Goal: Task Accomplishment & Management: Use online tool/utility

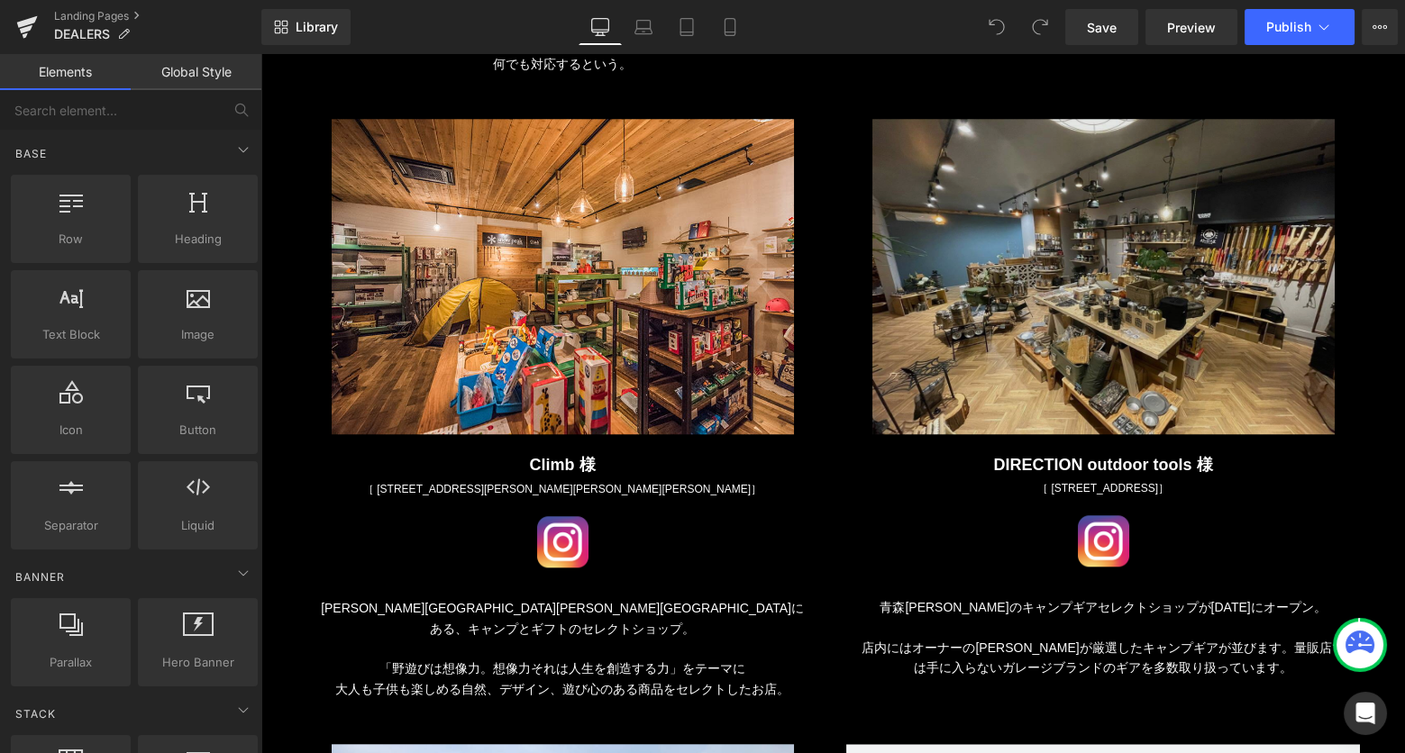
scroll to position [3285, 0]
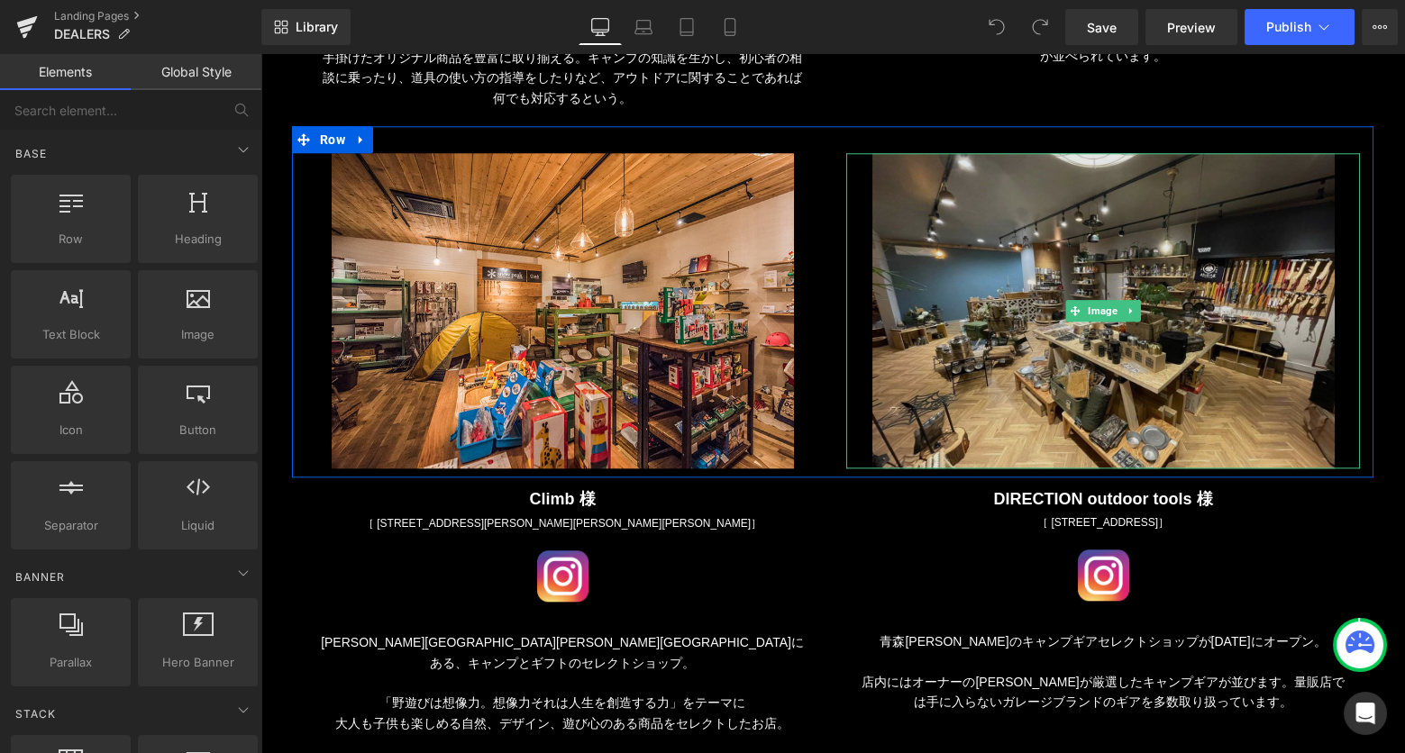
click at [1072, 216] on img at bounding box center [1103, 310] width 462 height 315
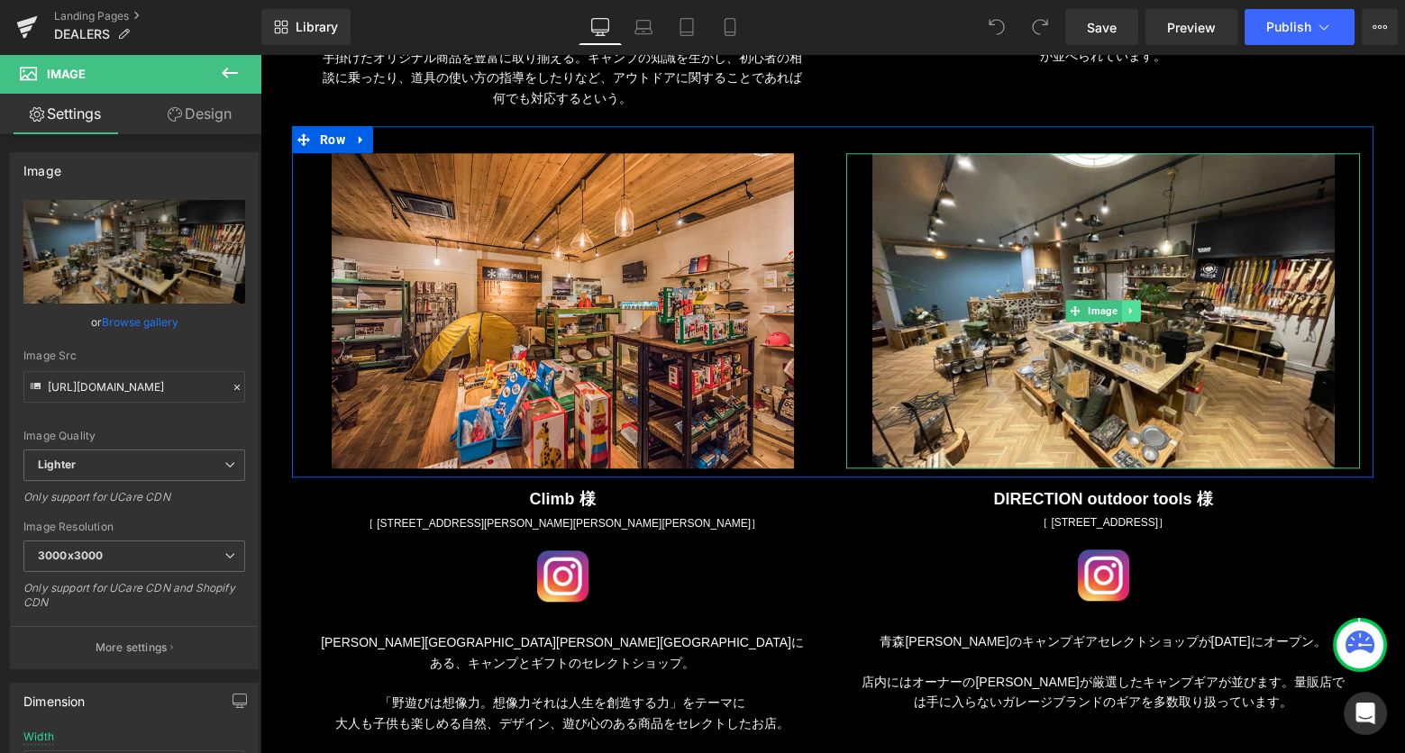
click at [1128, 310] on icon at bounding box center [1129, 311] width 3 height 6
click at [1138, 308] on icon at bounding box center [1140, 310] width 10 height 11
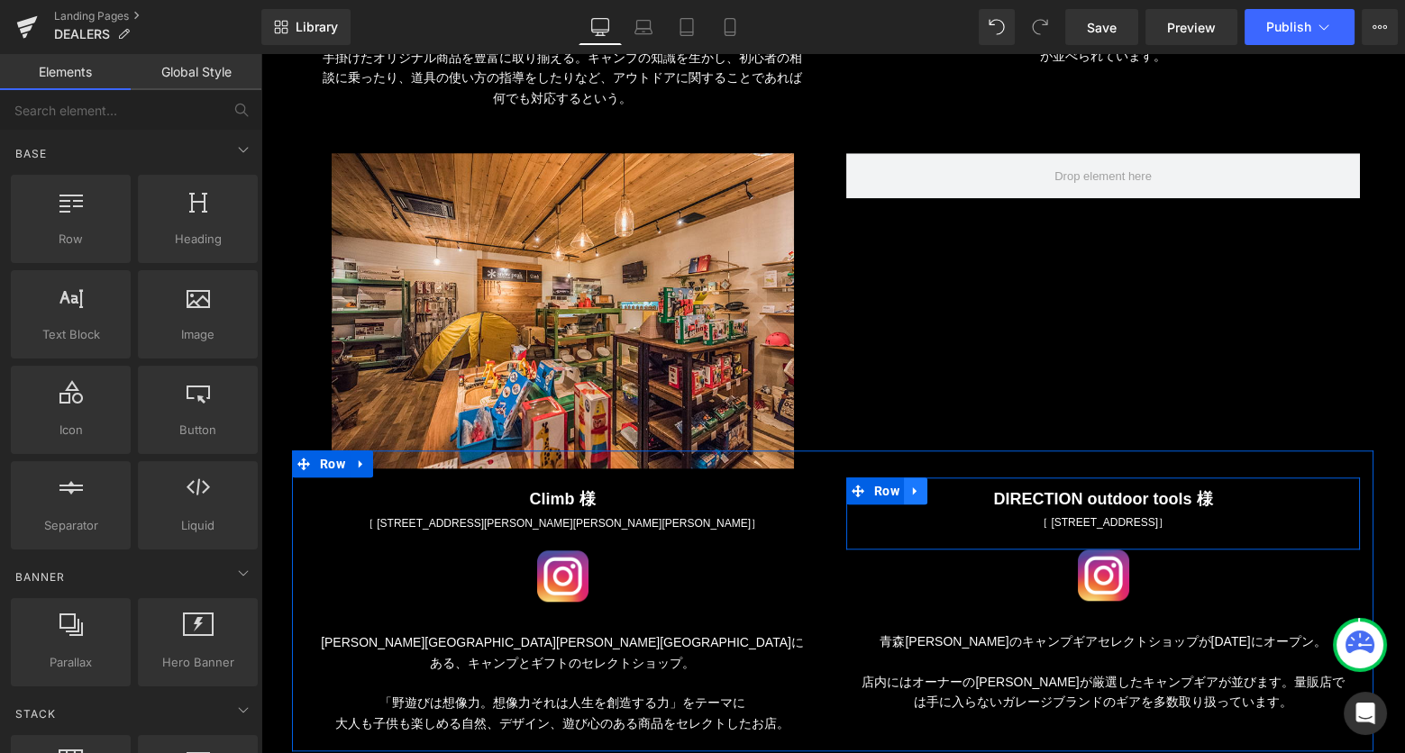
click at [918, 486] on icon at bounding box center [915, 492] width 13 height 14
click at [957, 494] on icon at bounding box center [962, 491] width 13 height 13
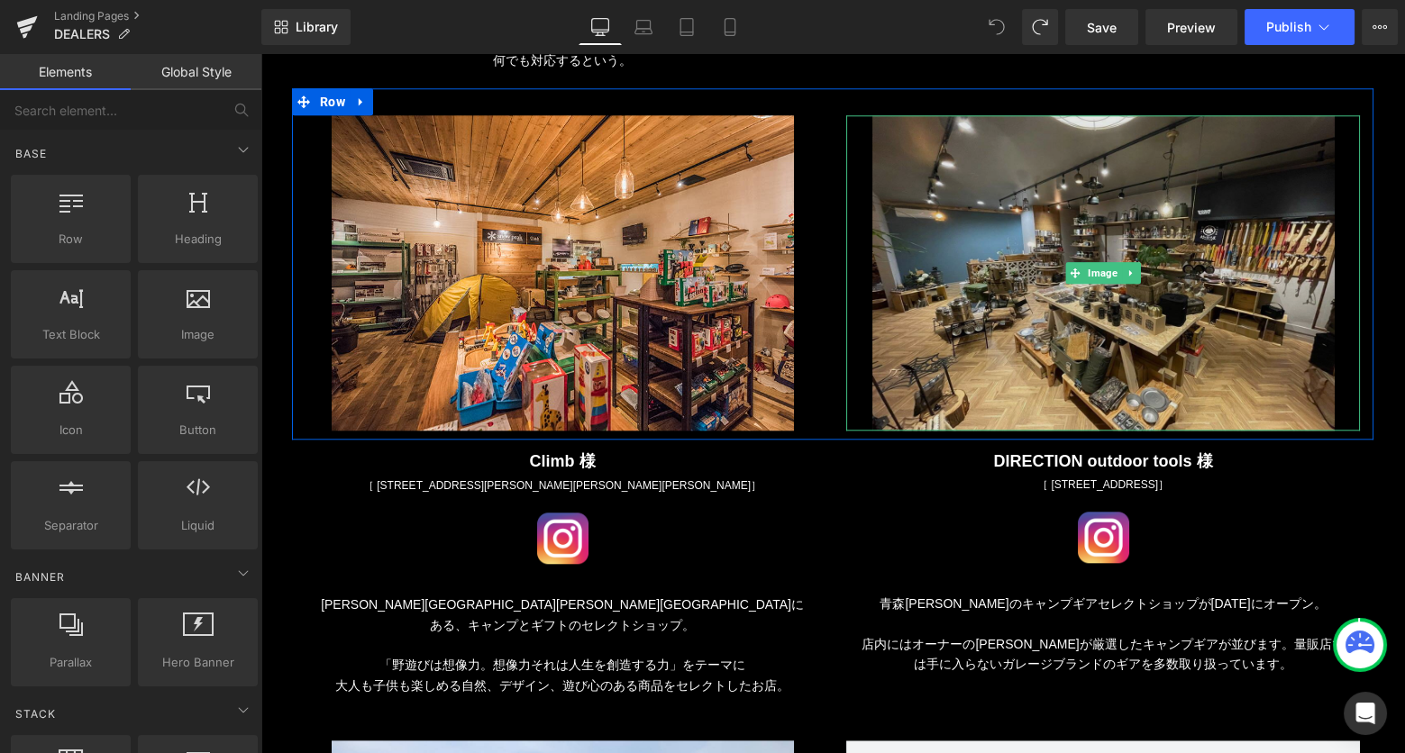
scroll to position [3329, 0]
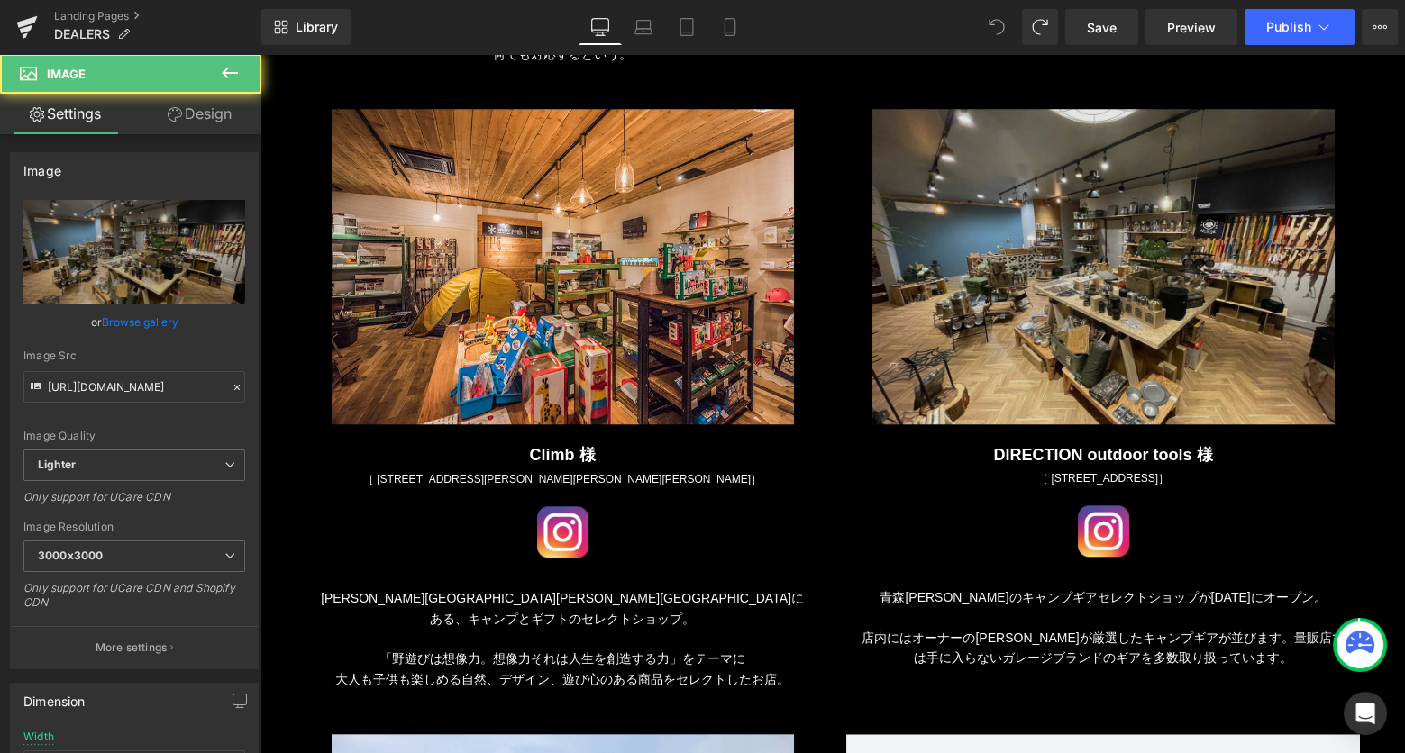
click at [1030, 202] on img at bounding box center [1103, 266] width 462 height 315
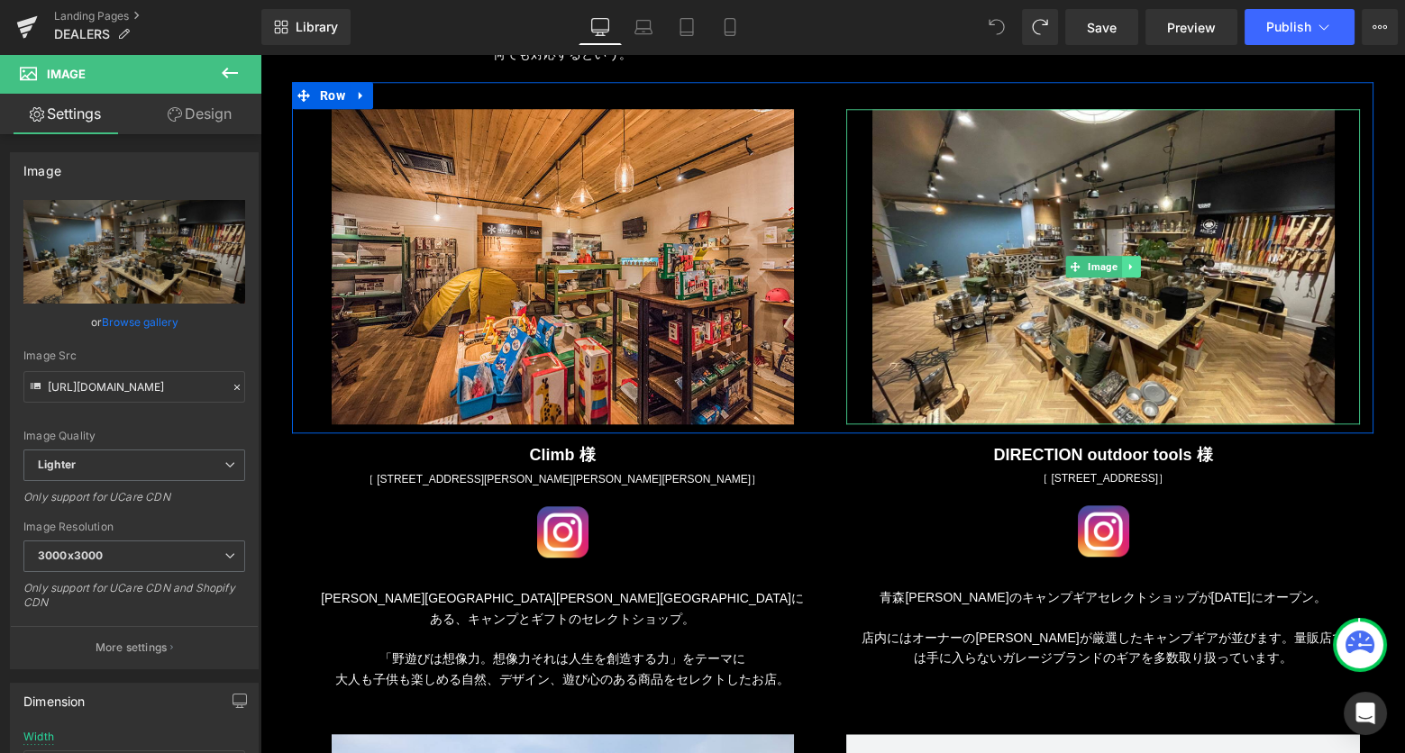
click at [1128, 258] on link at bounding box center [1131, 267] width 19 height 22
click at [1139, 268] on icon at bounding box center [1140, 267] width 10 height 10
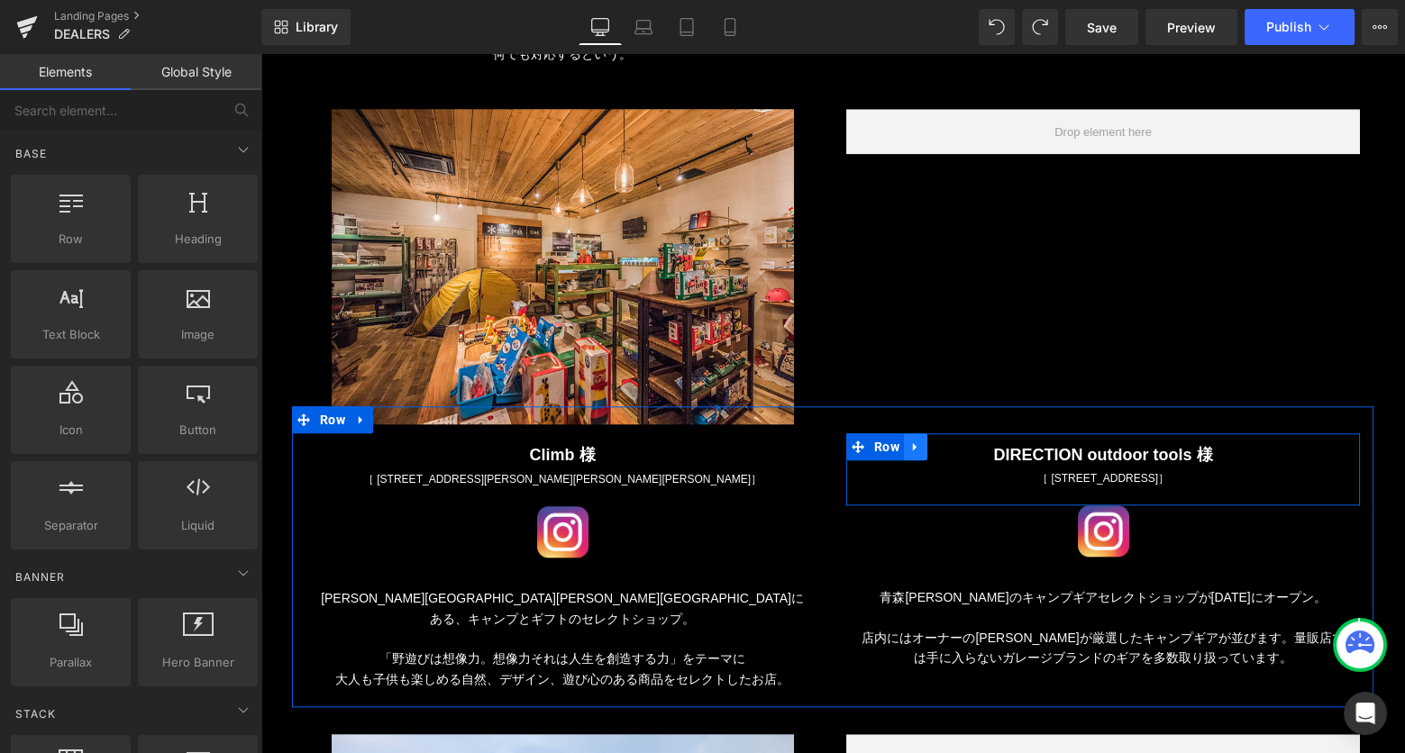
click at [913, 444] on icon at bounding box center [915, 447] width 4 height 8
click at [958, 445] on icon at bounding box center [962, 447] width 13 height 13
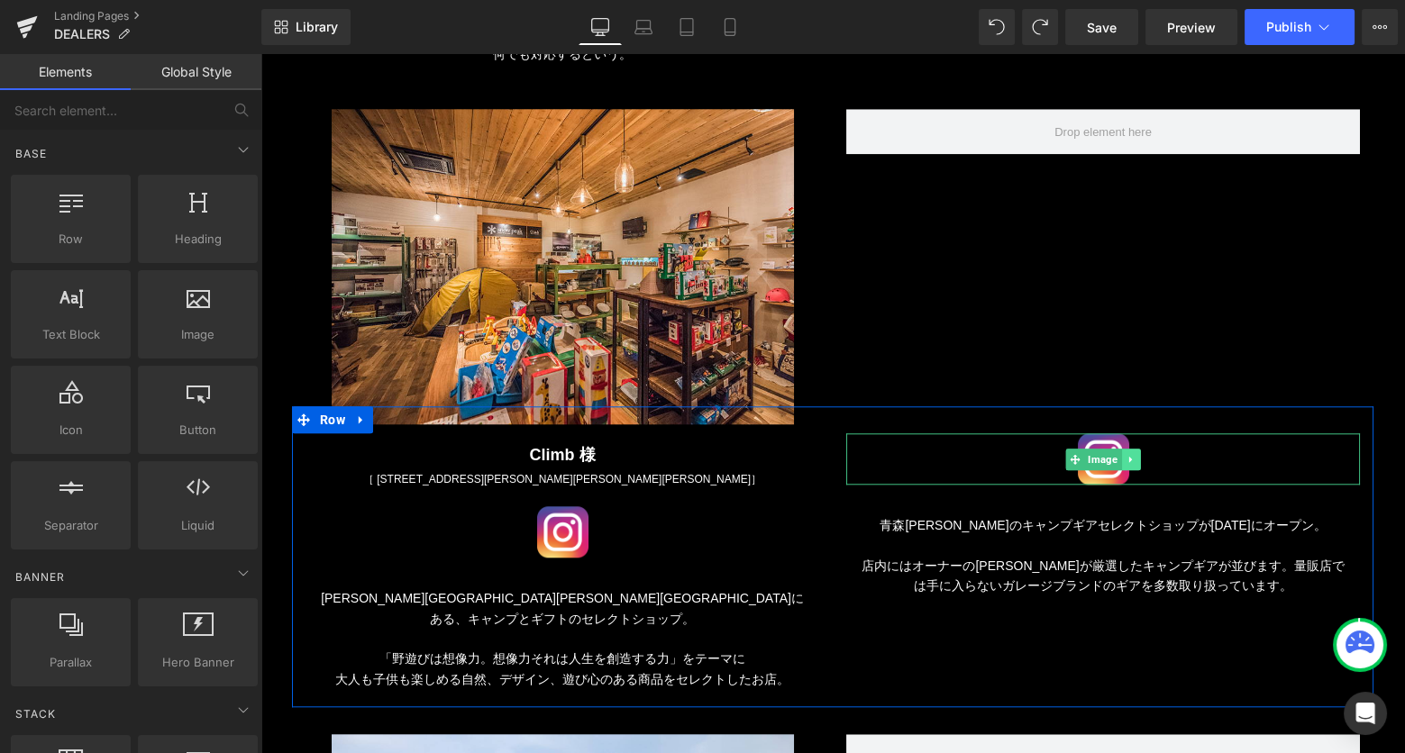
click at [1131, 454] on icon at bounding box center [1130, 459] width 10 height 11
click at [1141, 456] on icon at bounding box center [1140, 459] width 10 height 11
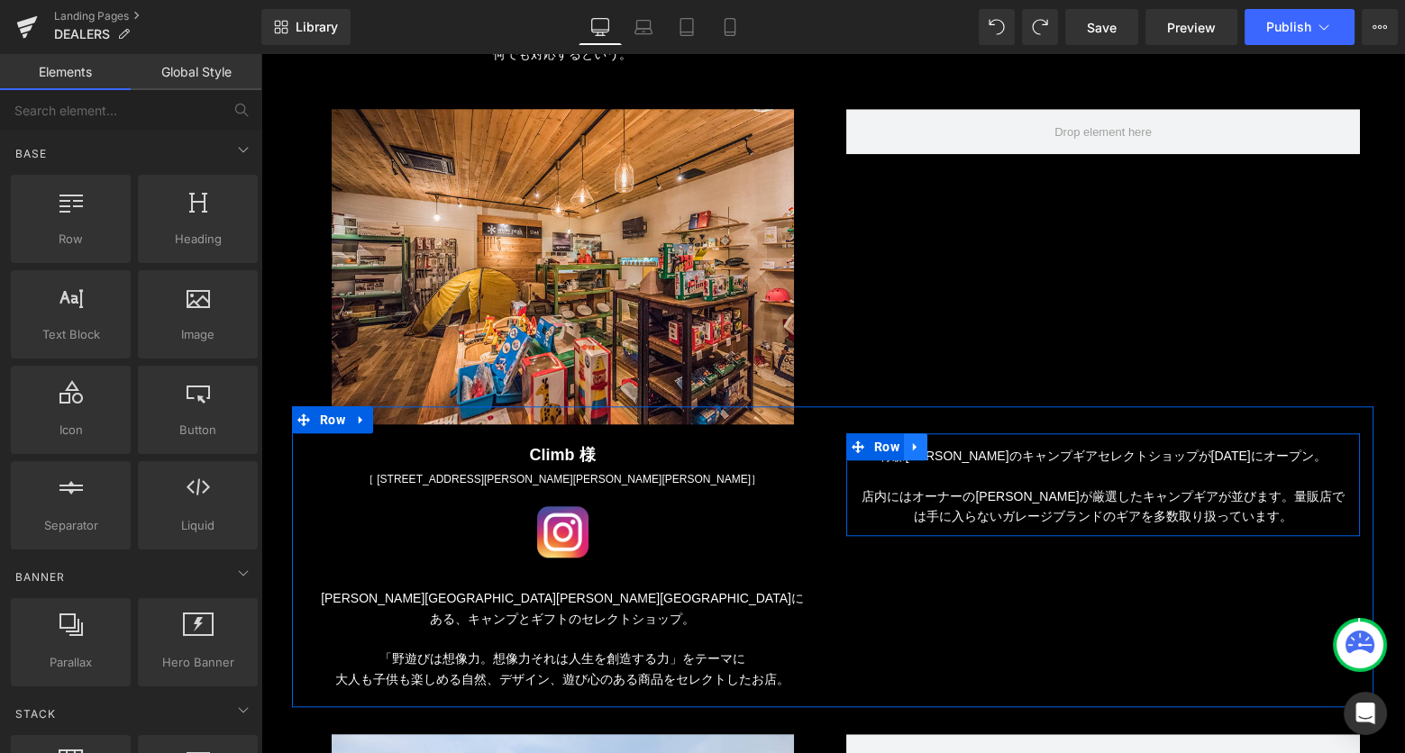
click at [913, 445] on icon at bounding box center [915, 447] width 4 height 8
click at [954, 445] on link at bounding box center [961, 446] width 23 height 27
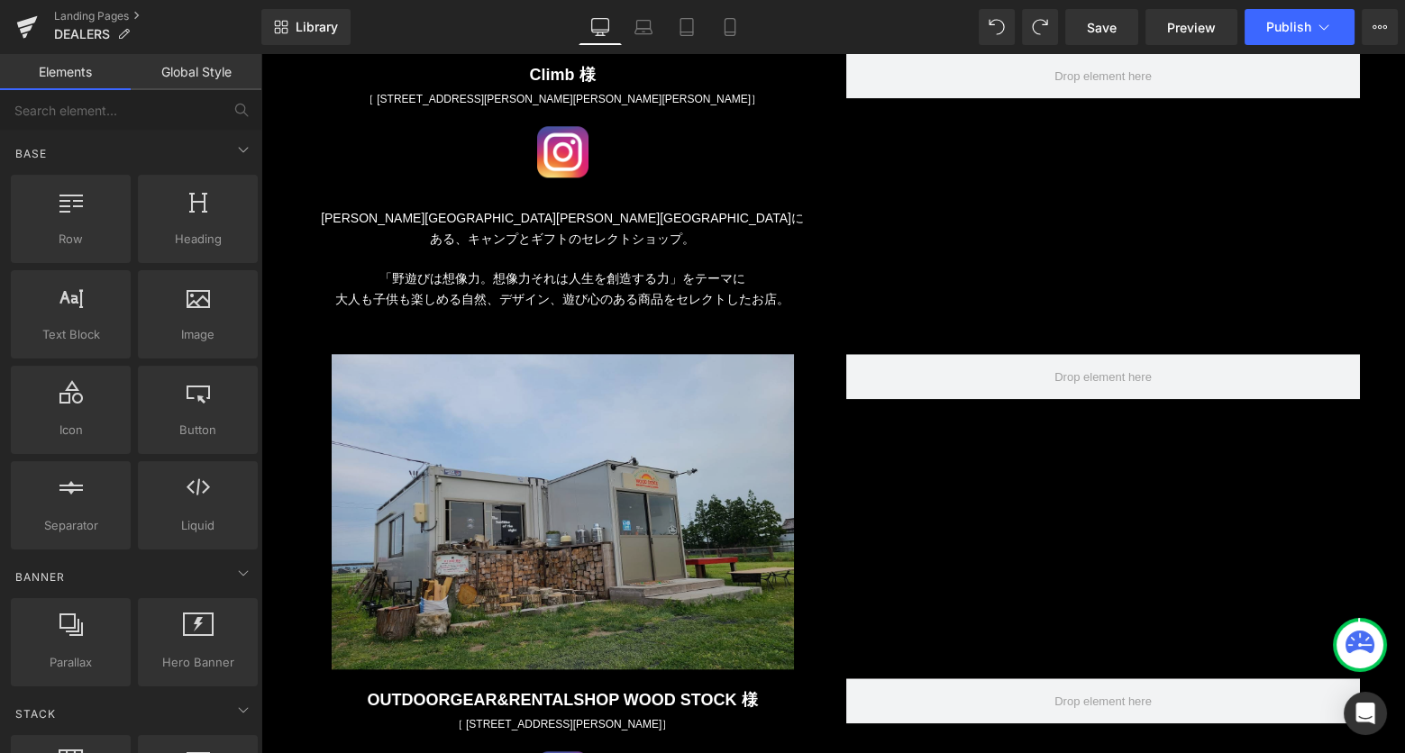
scroll to position [3677, 0]
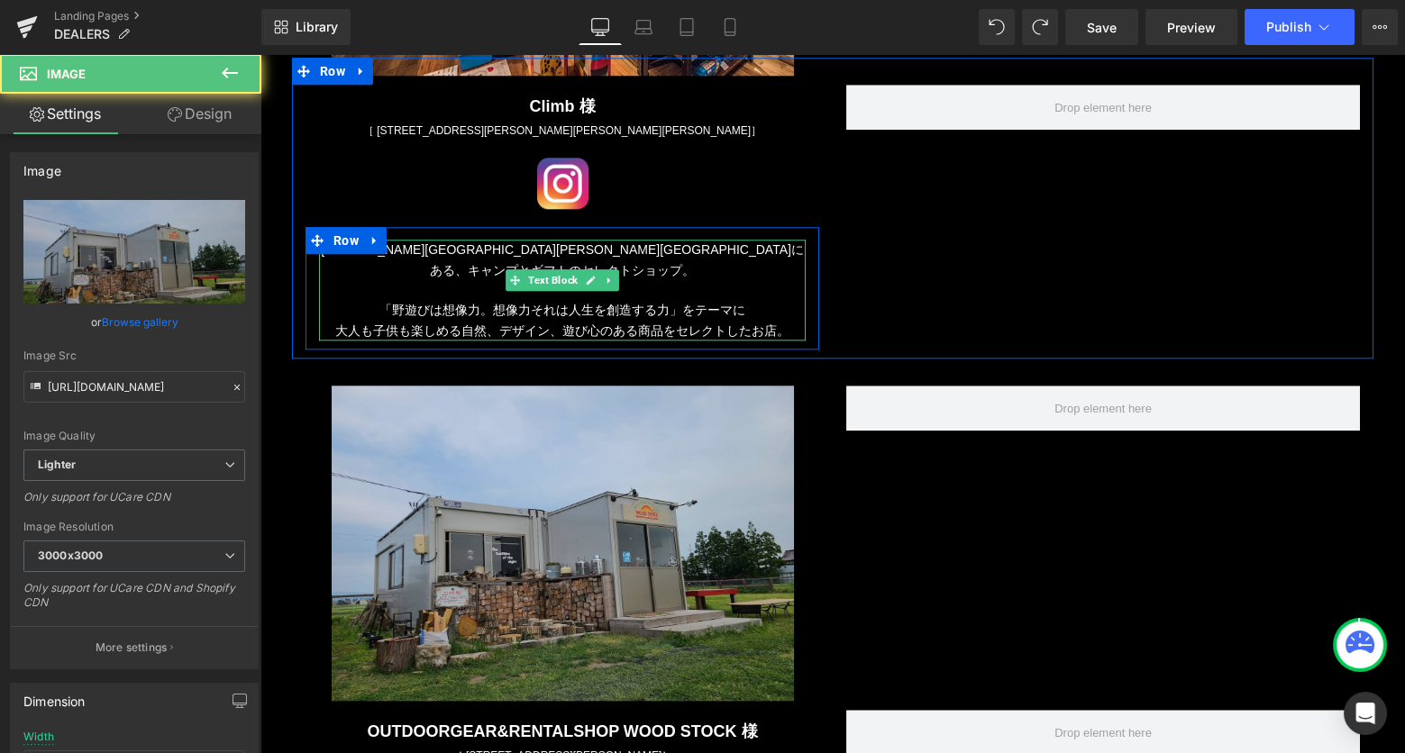
click at [534, 453] on img at bounding box center [563, 543] width 462 height 315
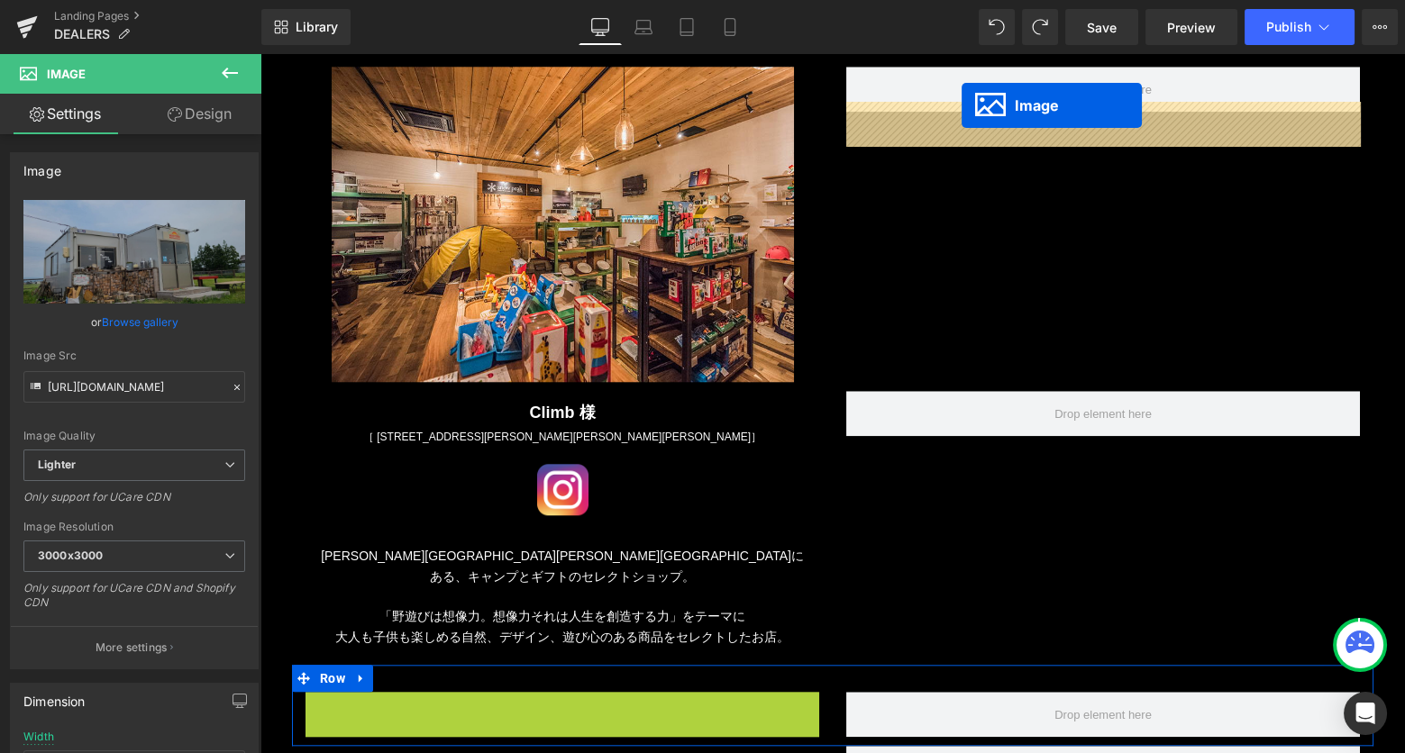
scroll to position [3317, 0]
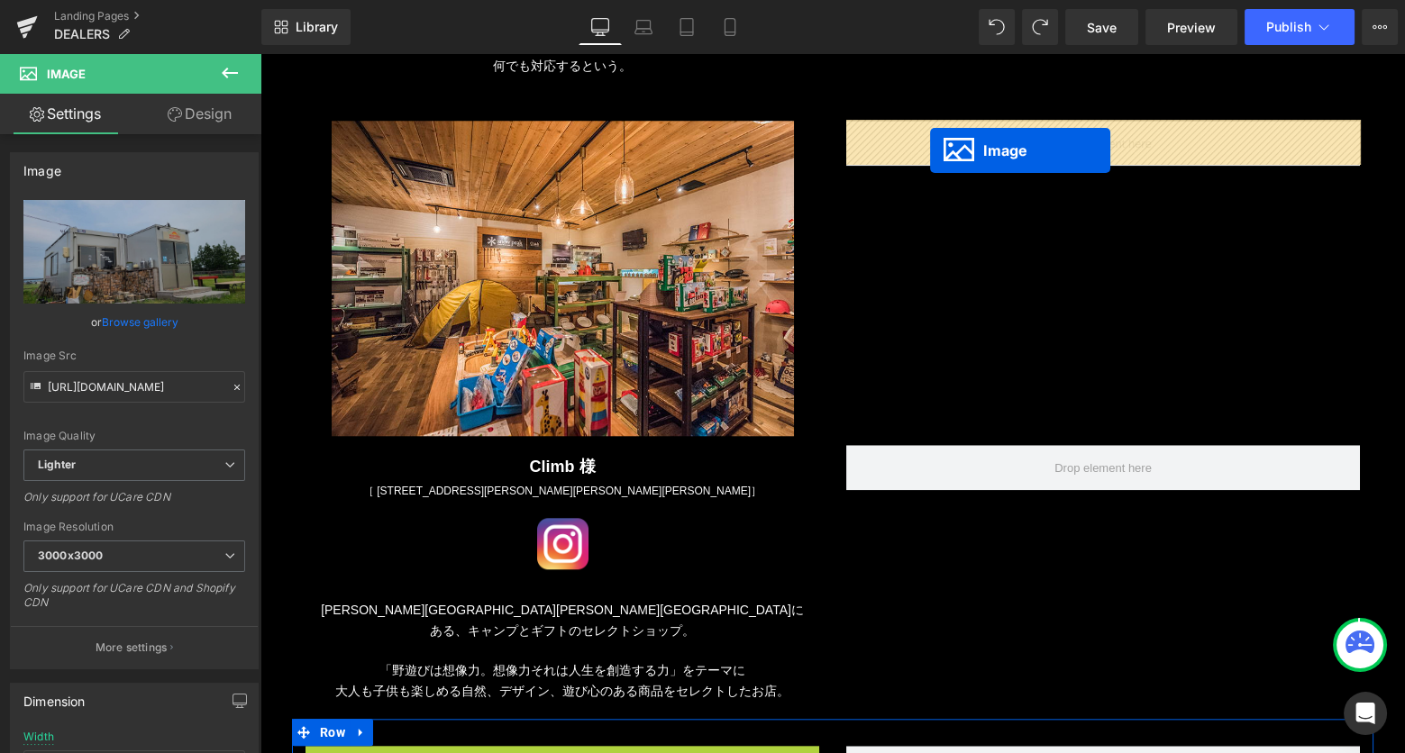
drag, startPoint x: 531, startPoint y: 523, endPoint x: 930, endPoint y: 150, distance: 545.6
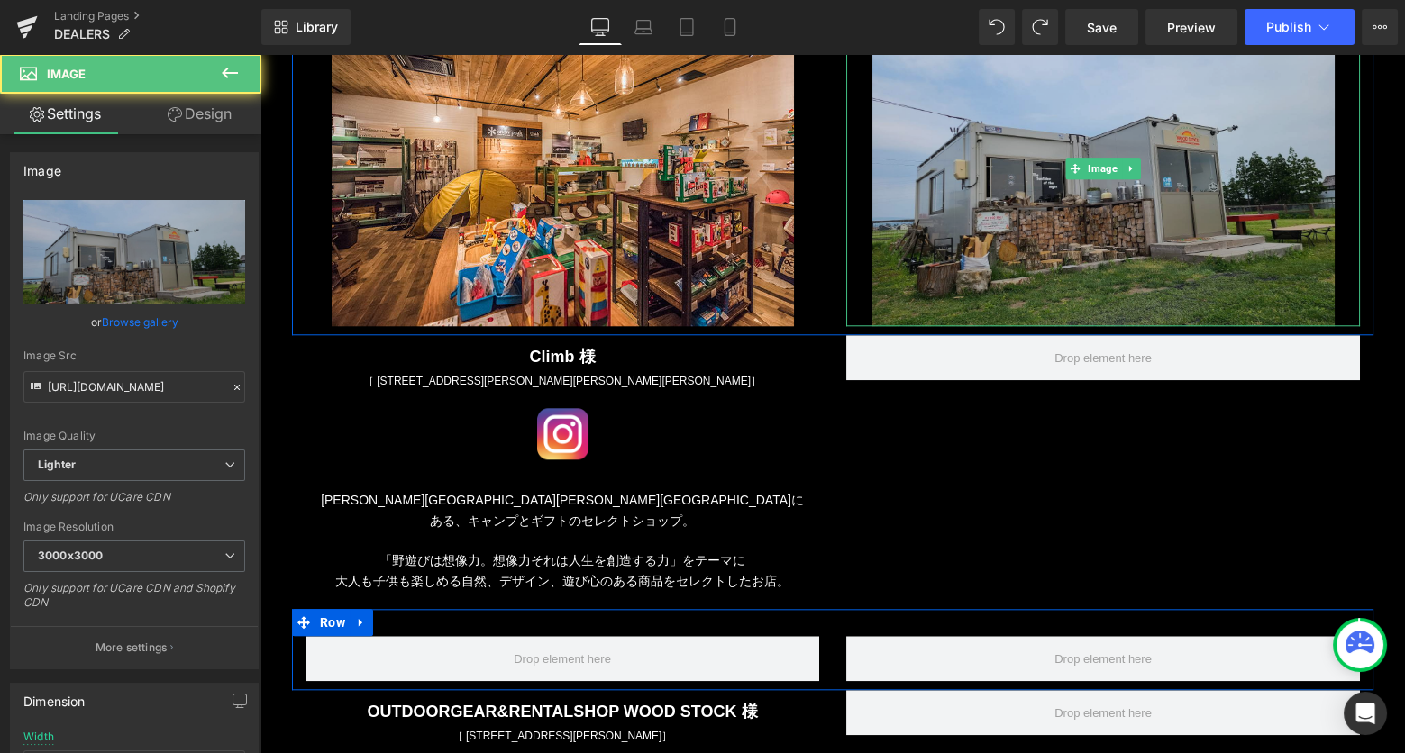
scroll to position [3528, 0]
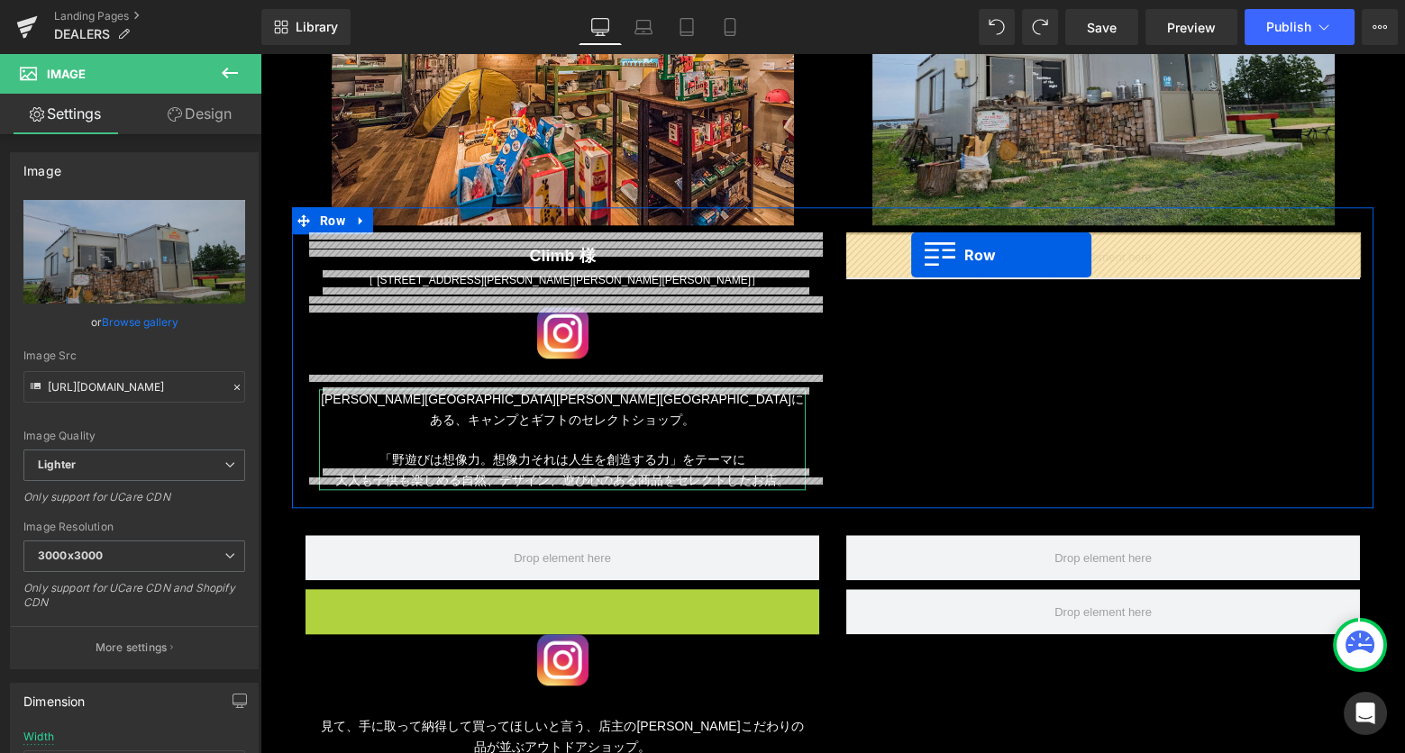
drag, startPoint x: 321, startPoint y: 580, endPoint x: 911, endPoint y: 255, distance: 673.8
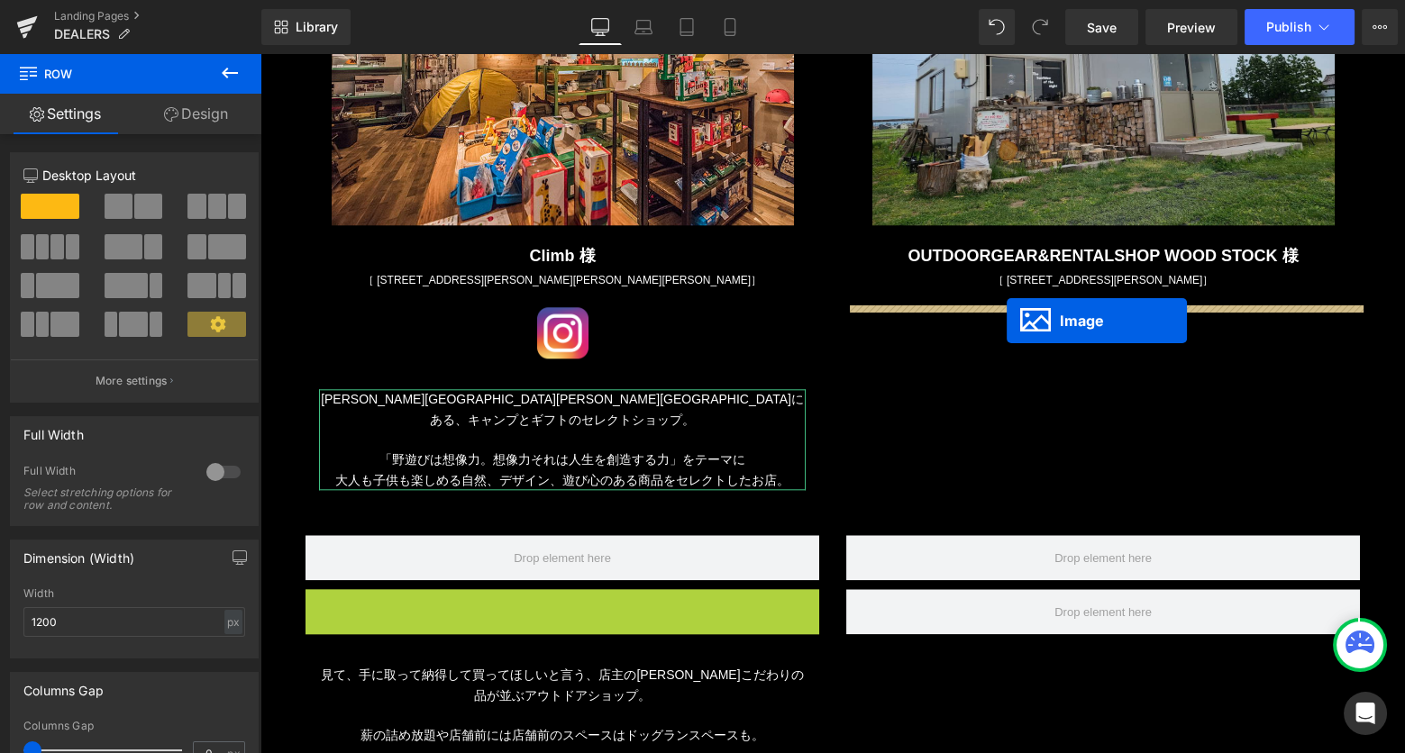
drag, startPoint x: 534, startPoint y: 588, endPoint x: 1006, endPoint y: 322, distance: 542.2
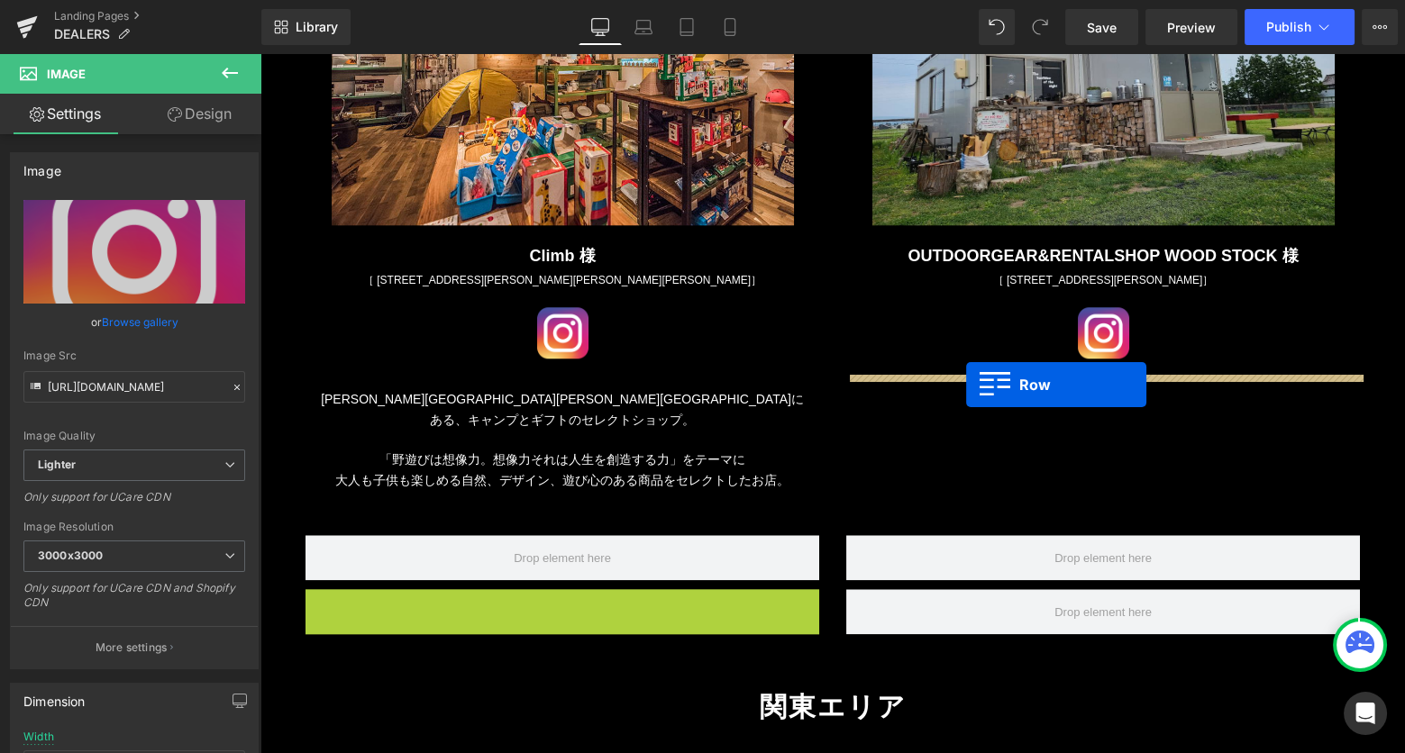
drag, startPoint x: 315, startPoint y: 586, endPoint x: 966, endPoint y: 385, distance: 680.8
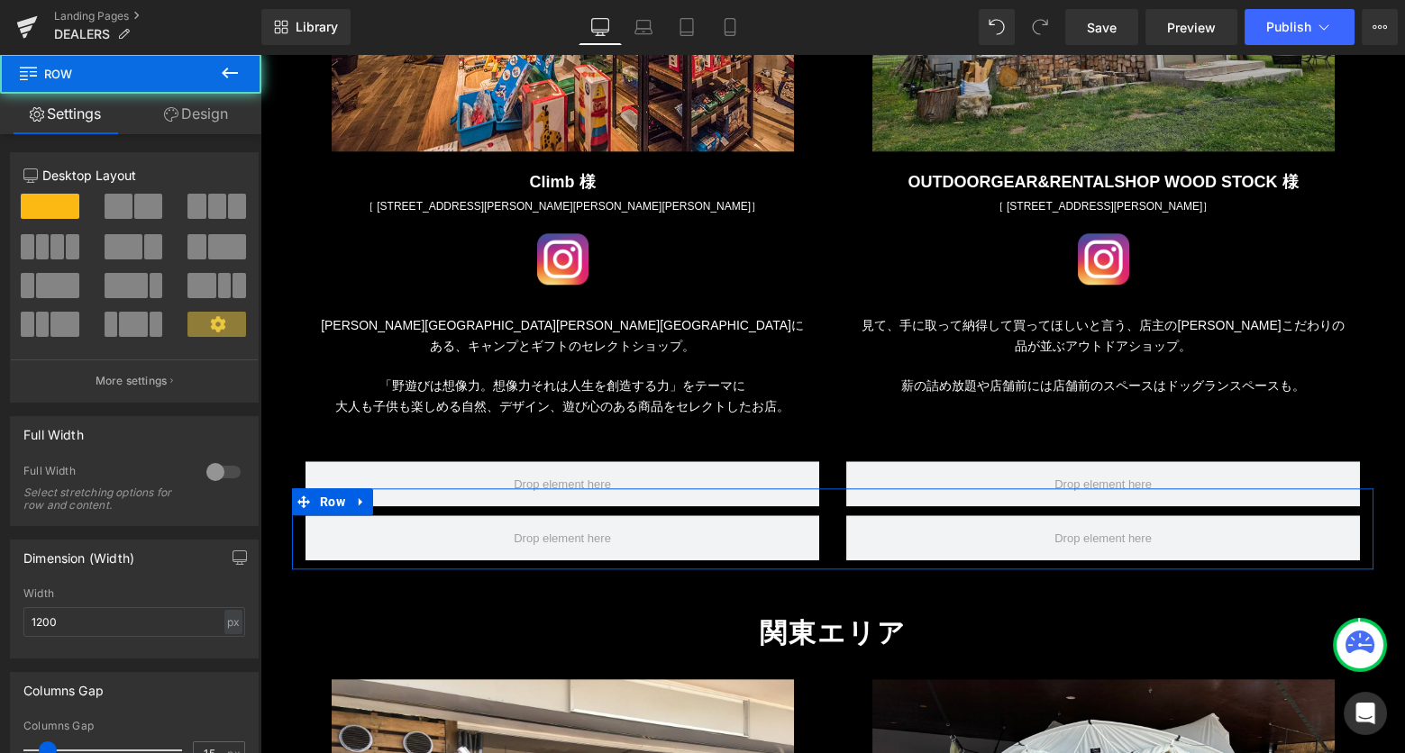
scroll to position [3686, 0]
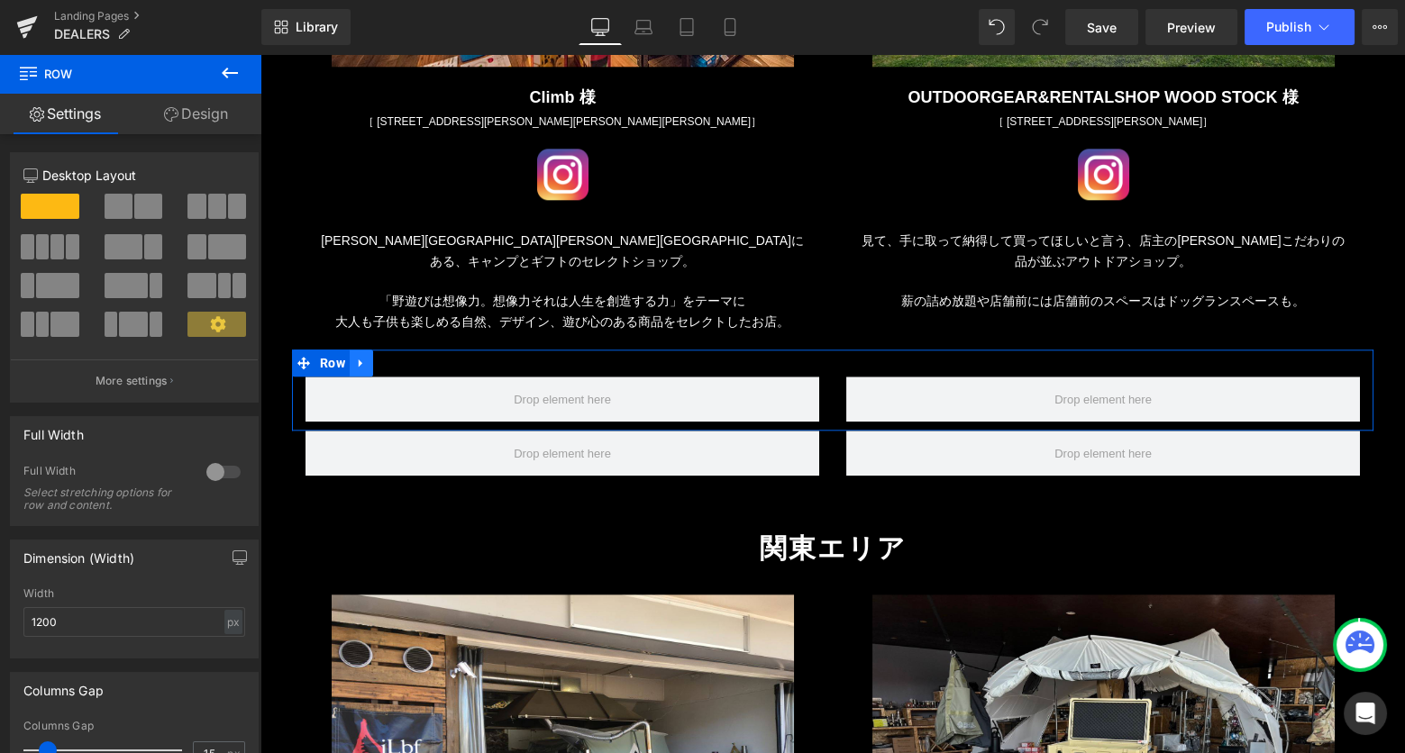
click at [366, 357] on icon at bounding box center [361, 364] width 13 height 14
click at [405, 357] on icon at bounding box center [408, 364] width 13 height 14
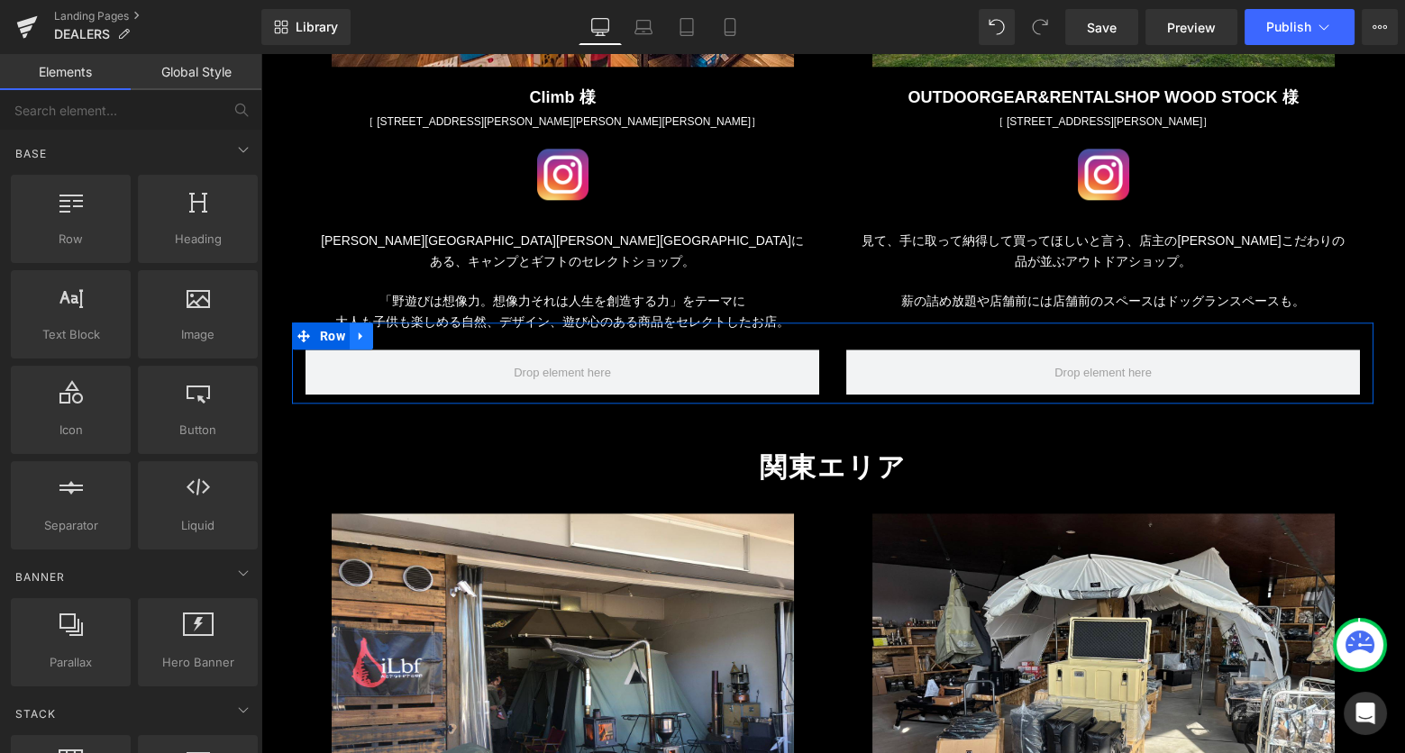
click at [361, 332] on icon at bounding box center [361, 336] width 4 height 8
click at [410, 330] on icon at bounding box center [408, 337] width 13 height 14
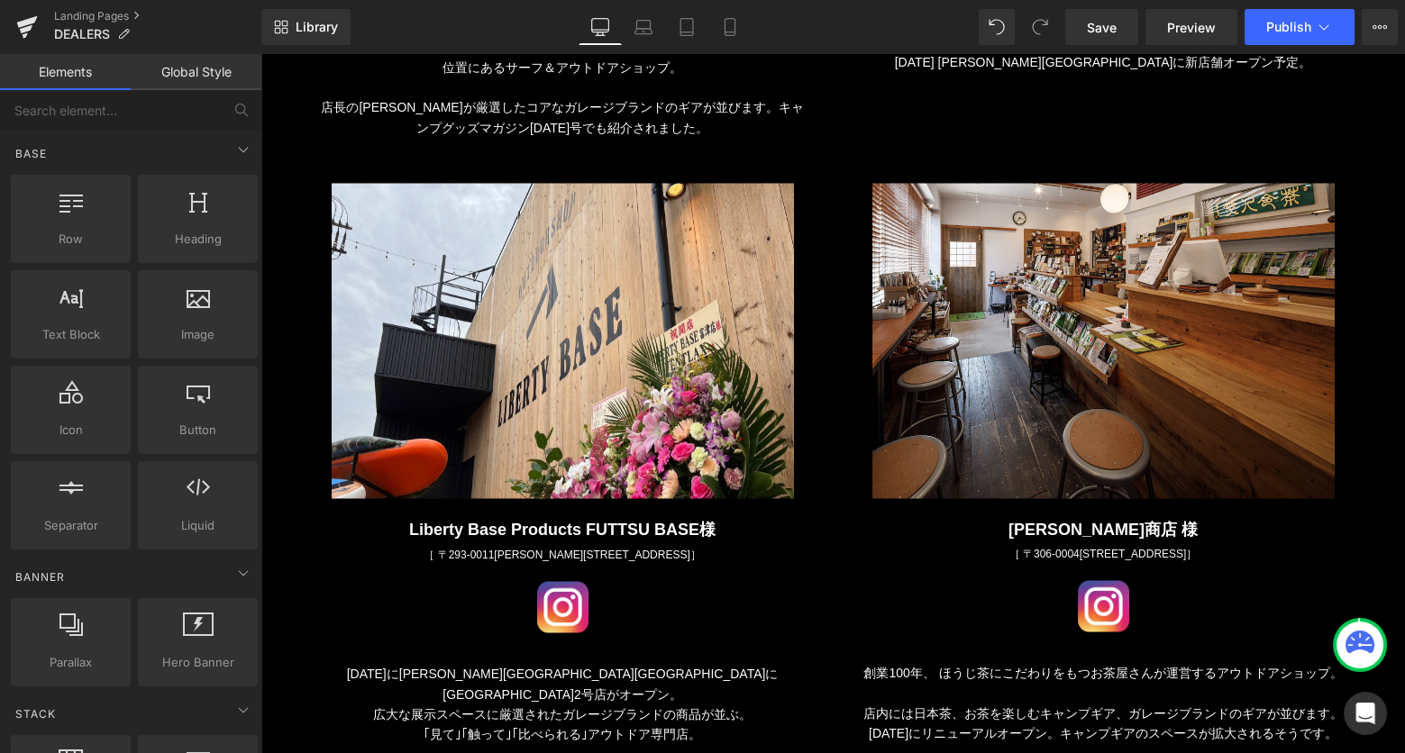
scroll to position [5883, 0]
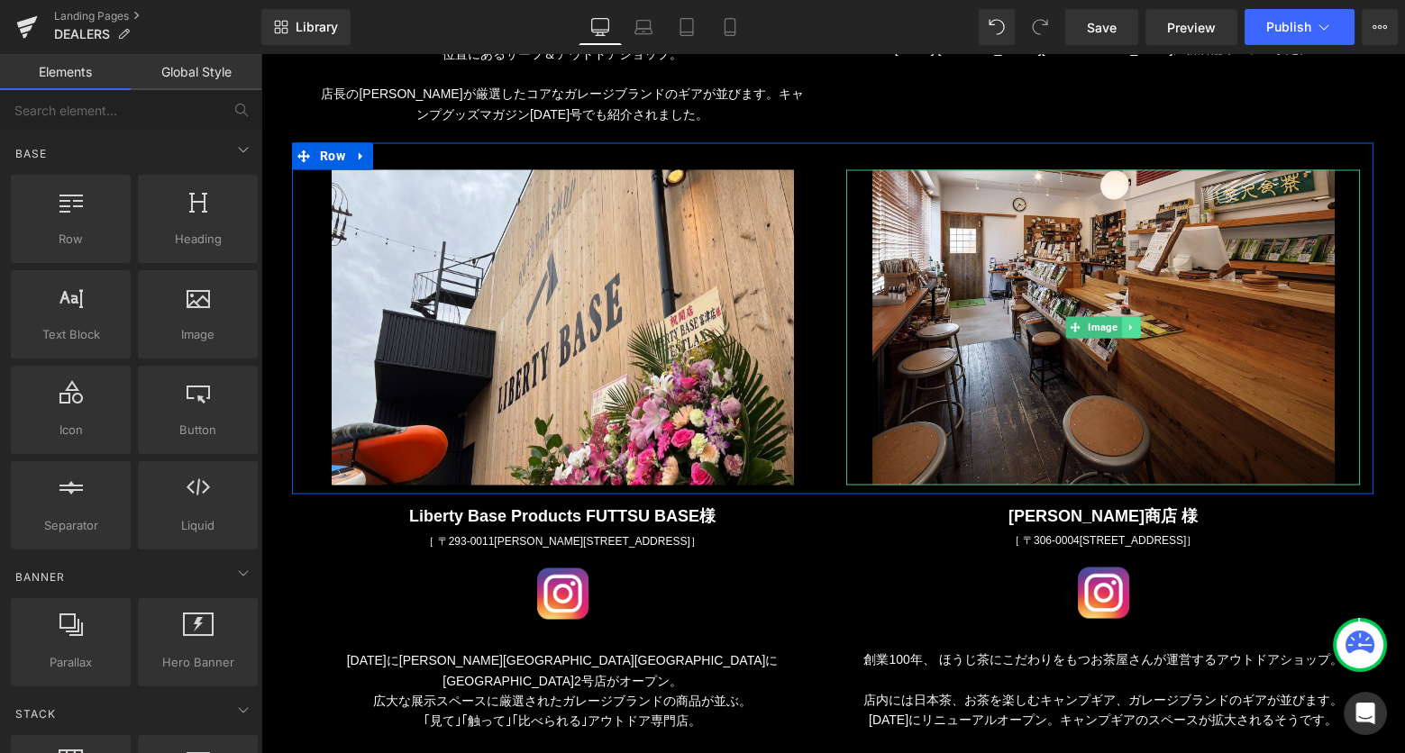
click at [1130, 322] on icon at bounding box center [1130, 327] width 10 height 11
click at [1145, 316] on link at bounding box center [1140, 327] width 19 height 22
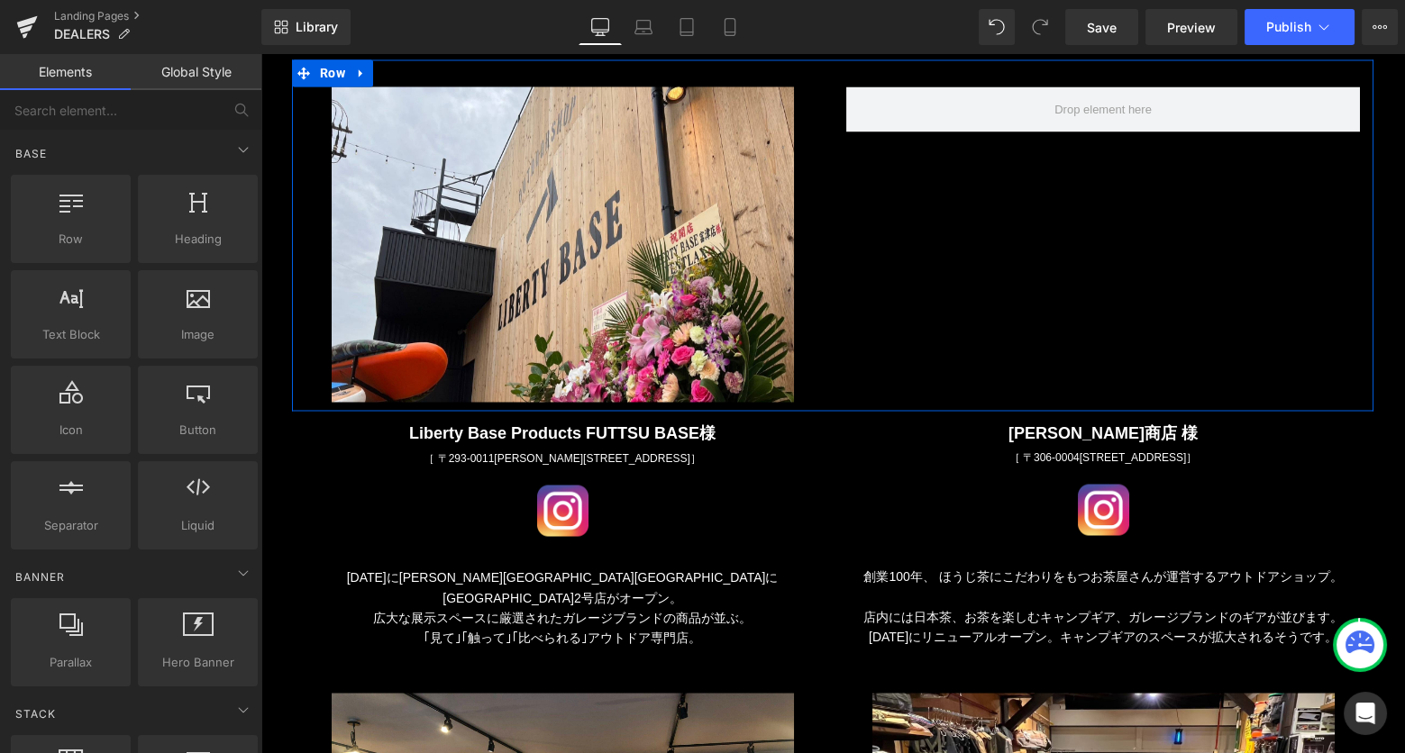
scroll to position [6010, 0]
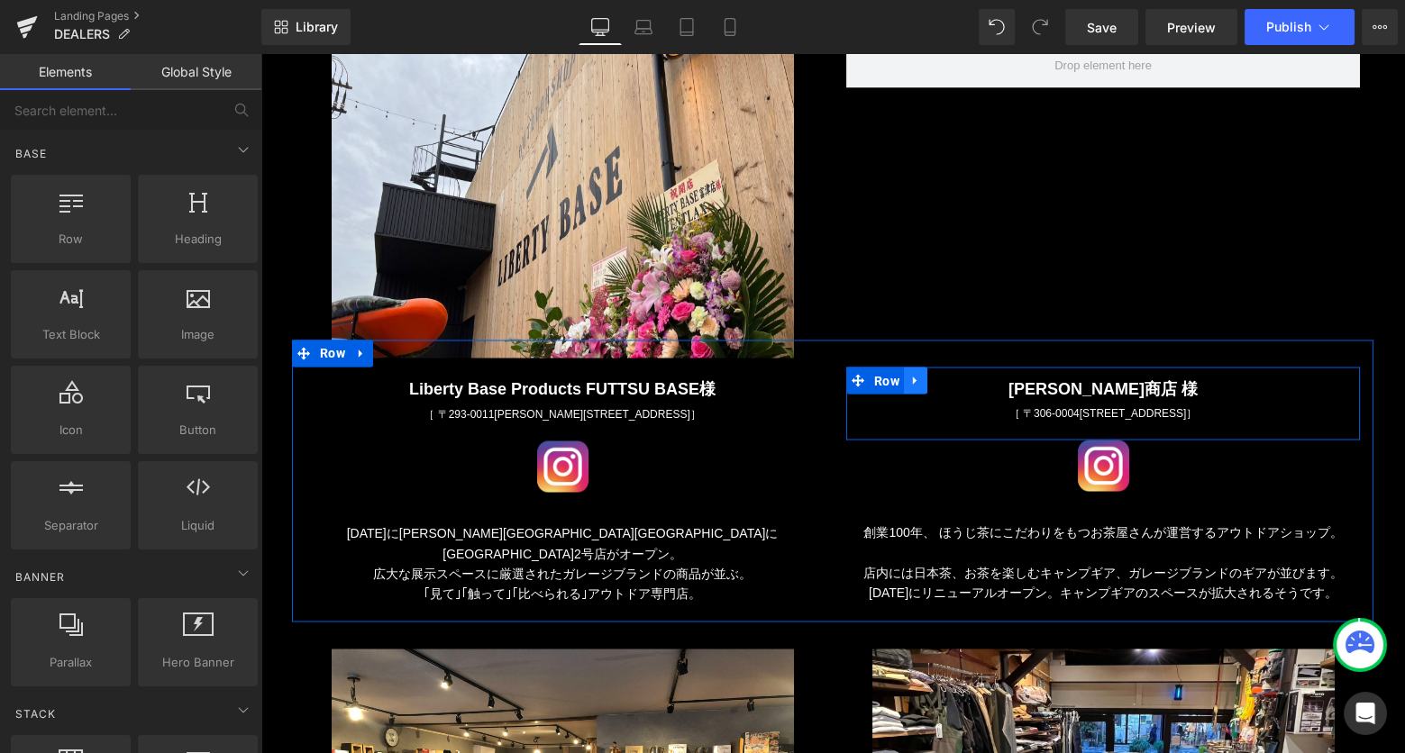
click at [915, 377] on icon at bounding box center [915, 381] width 4 height 8
click at [963, 374] on icon at bounding box center [962, 380] width 13 height 13
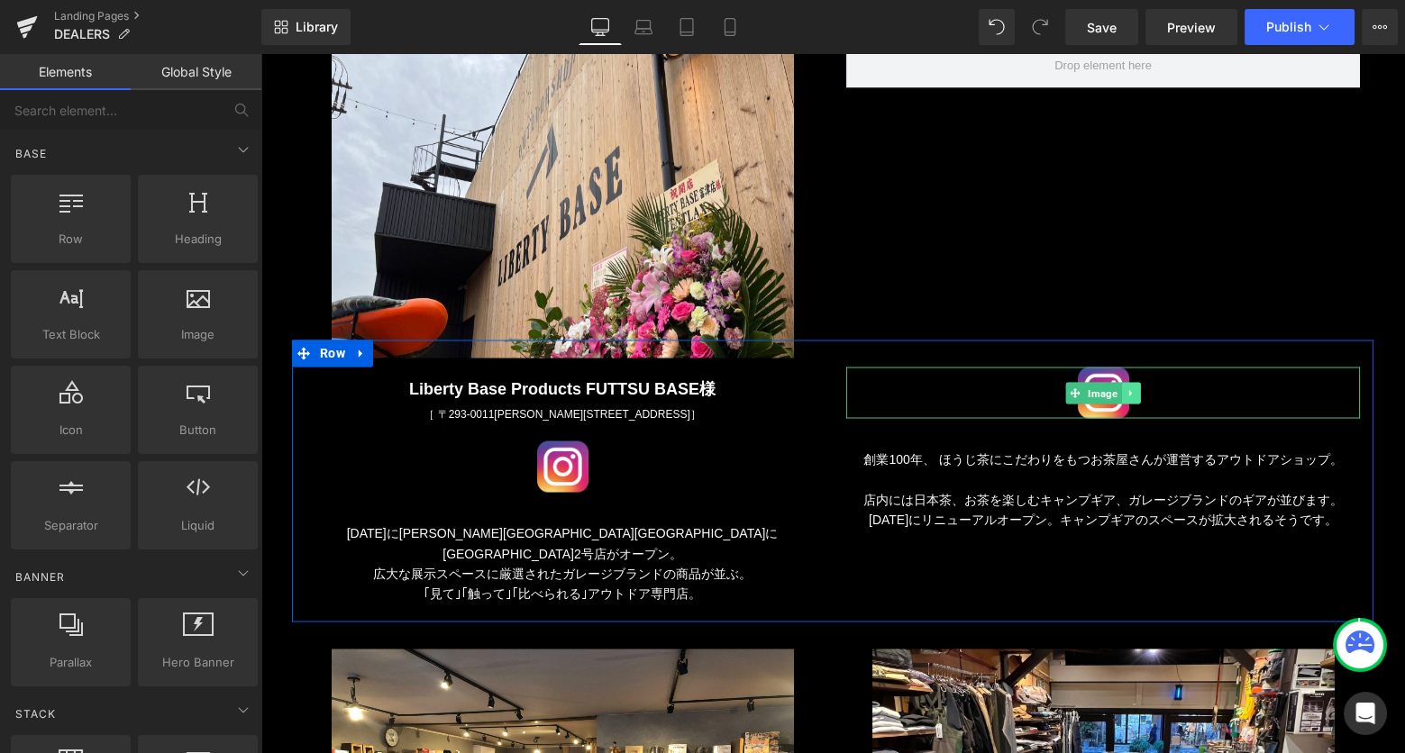
click at [1132, 382] on link at bounding box center [1131, 393] width 19 height 22
click at [1139, 382] on link at bounding box center [1140, 393] width 19 height 22
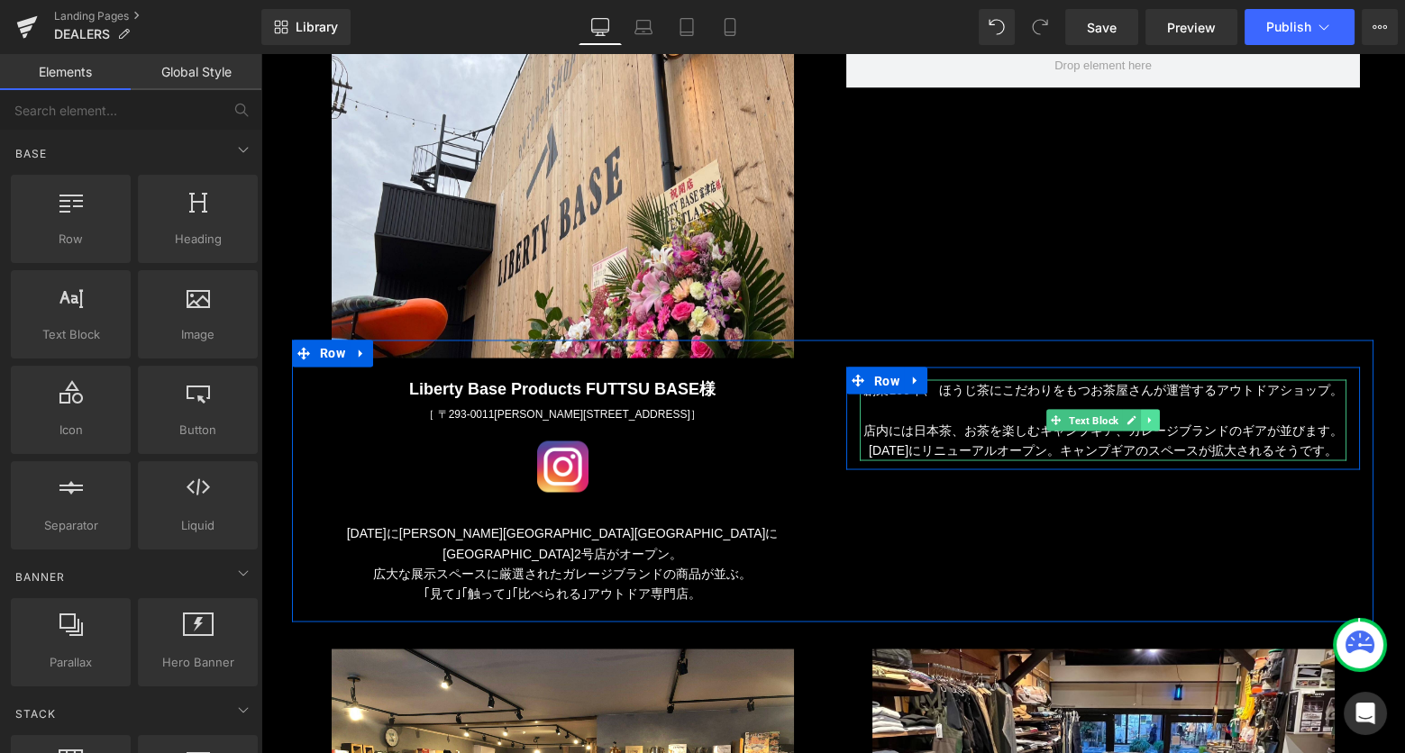
click at [1151, 414] on icon at bounding box center [1150, 419] width 10 height 11
click at [1158, 414] on icon at bounding box center [1159, 419] width 10 height 10
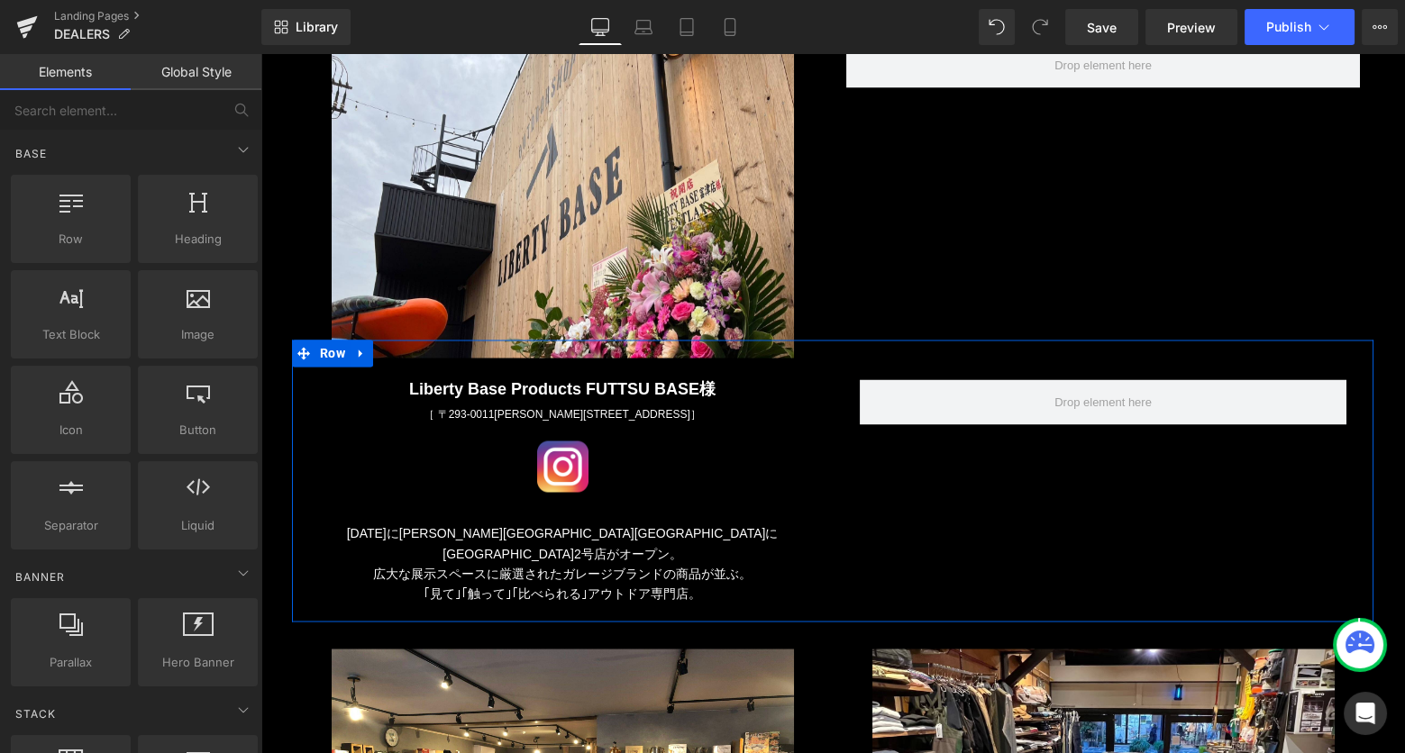
scroll to position [6268, 0]
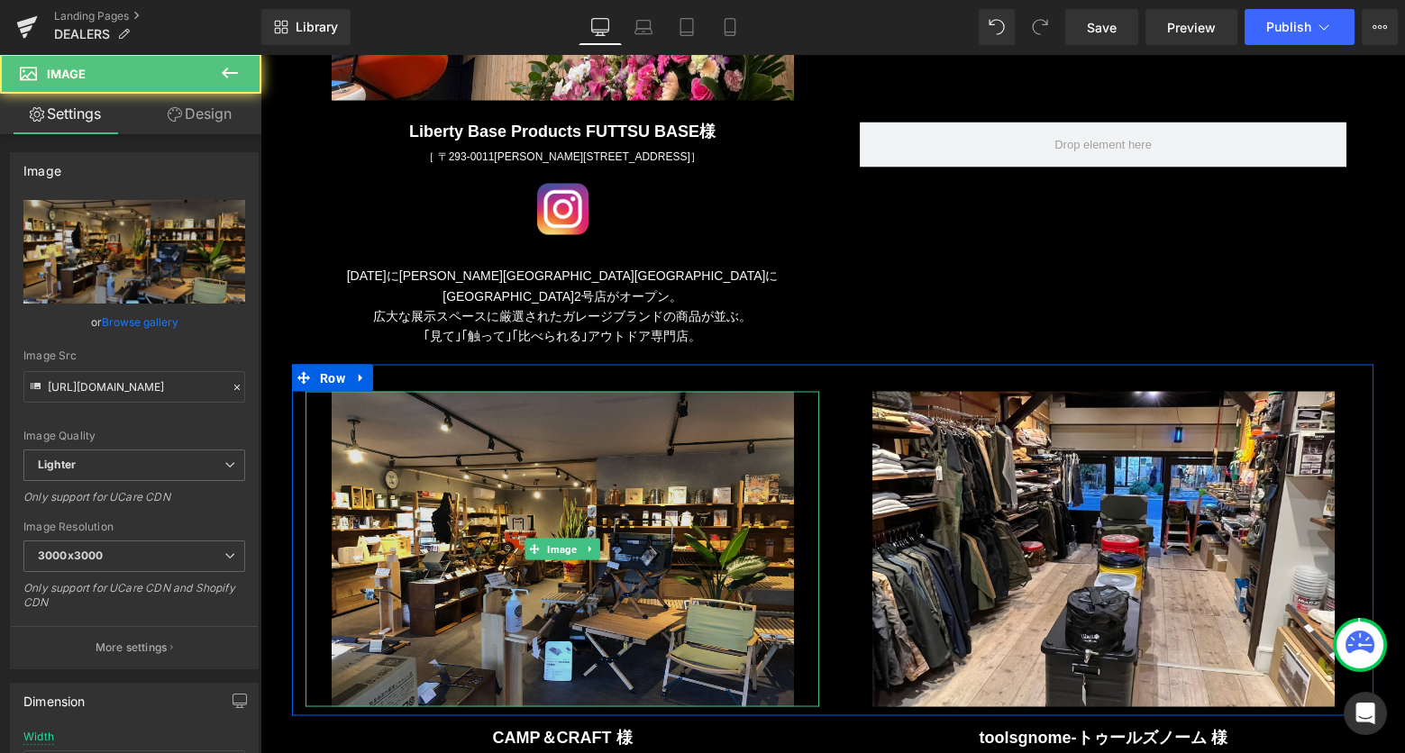
click at [419, 423] on img at bounding box center [563, 548] width 462 height 315
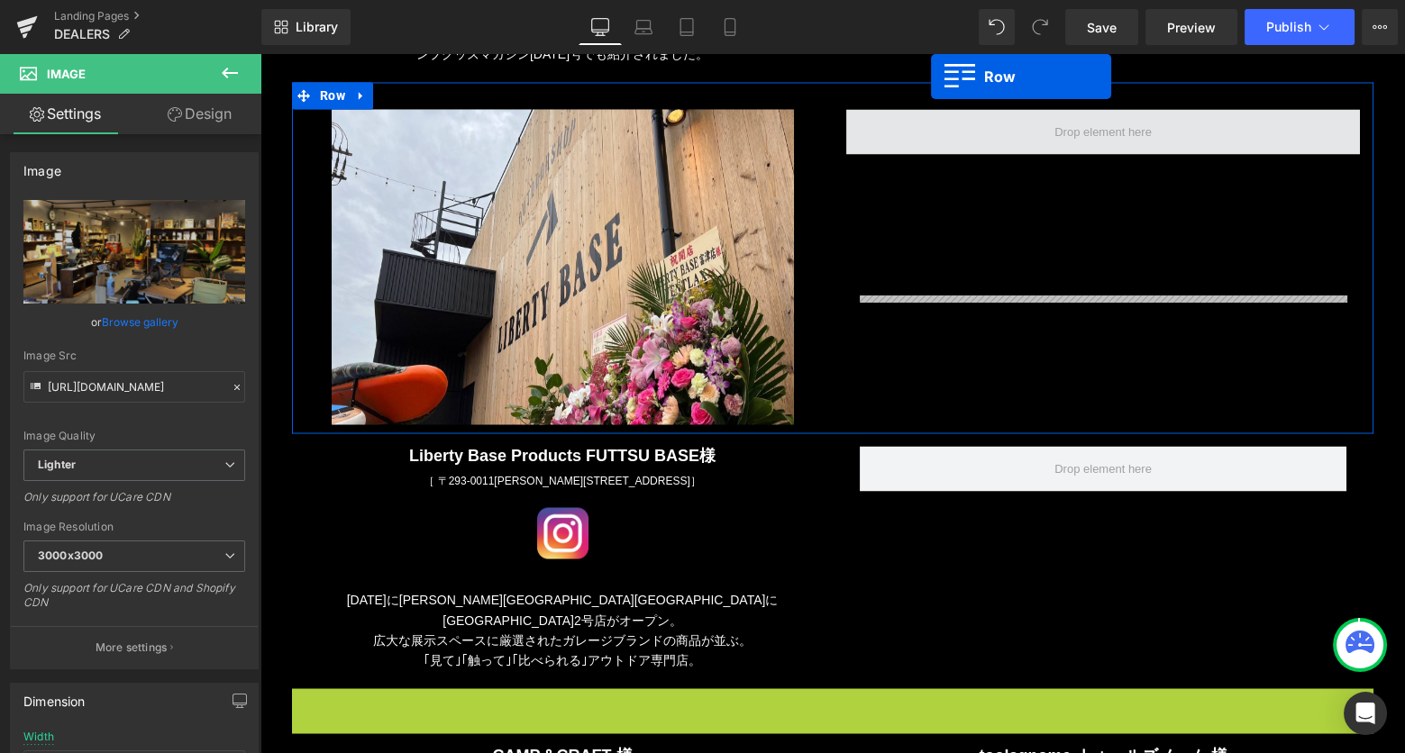
scroll to position [5853, 0]
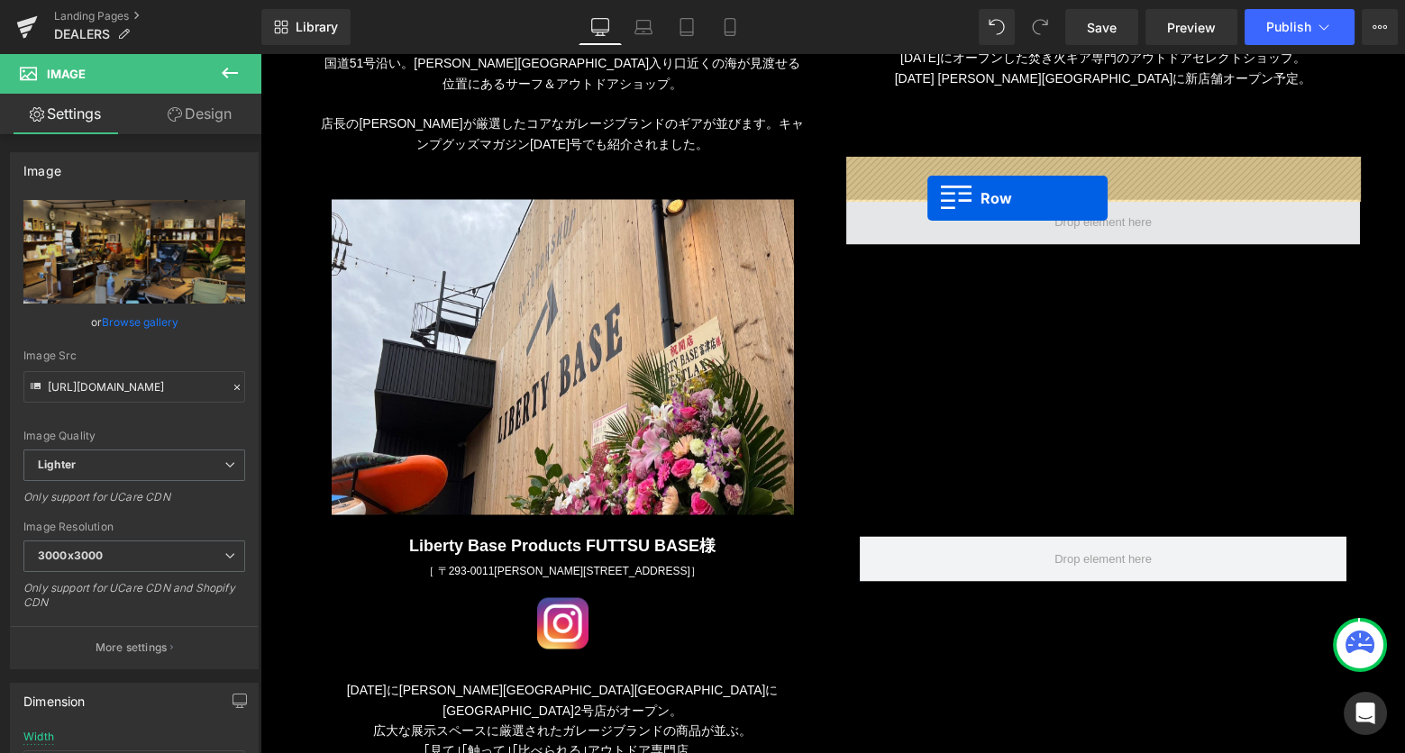
drag, startPoint x: 306, startPoint y: 311, endPoint x: 927, endPoint y: 198, distance: 630.9
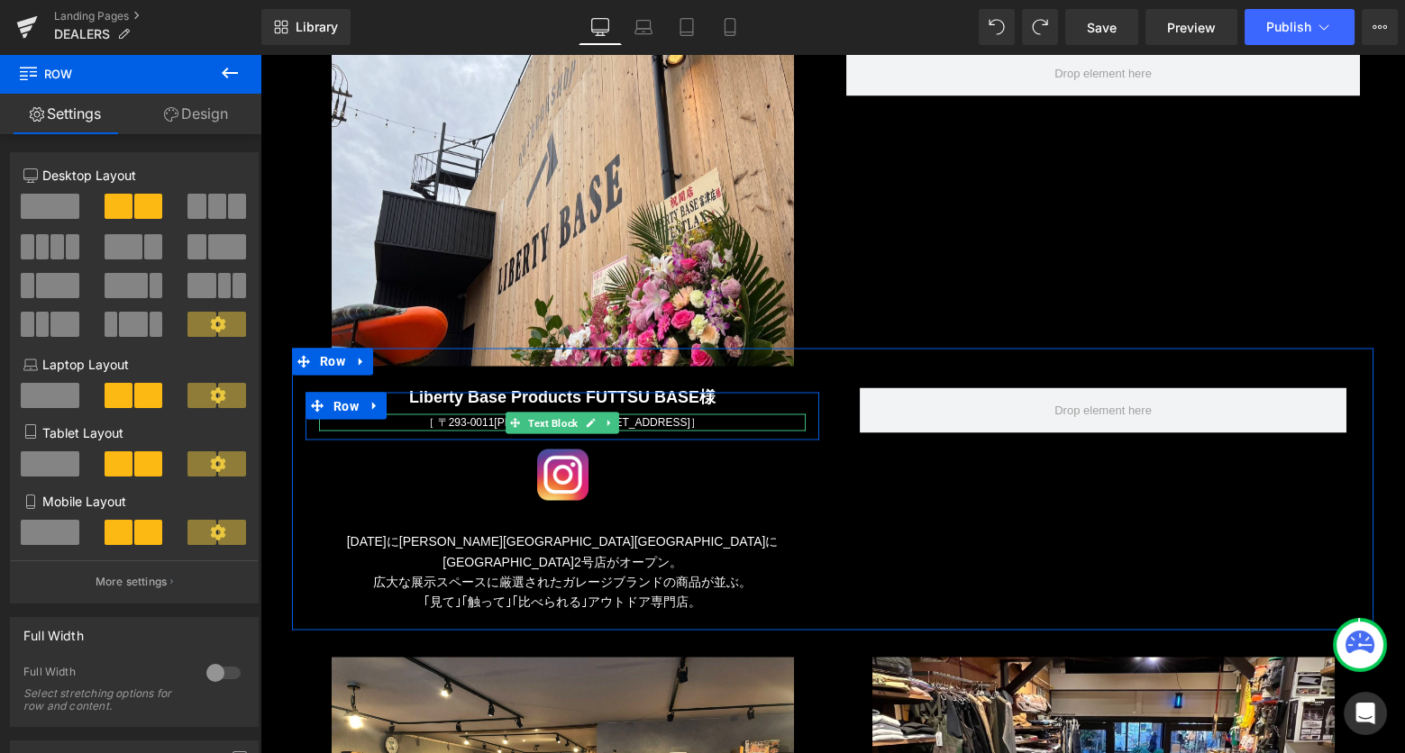
scroll to position [6020, 0]
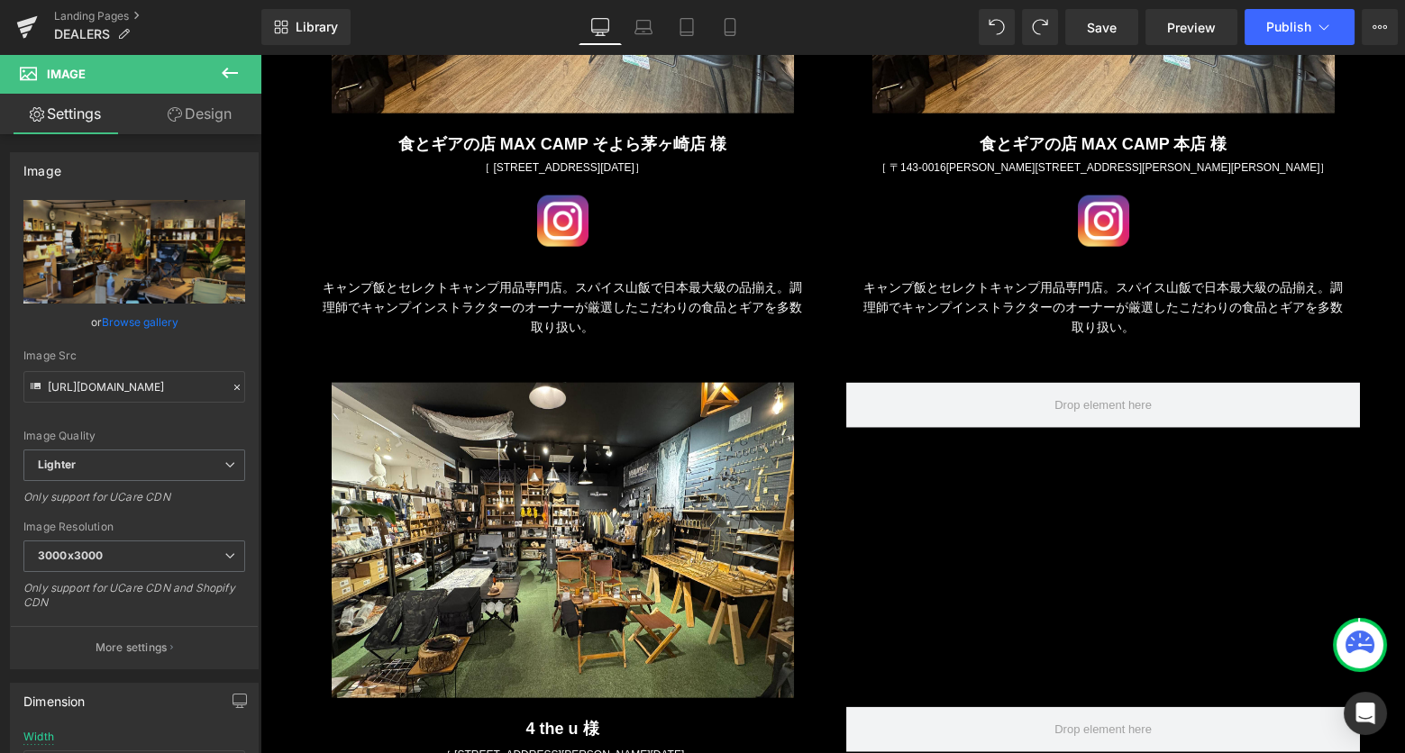
scroll to position [7546, 0]
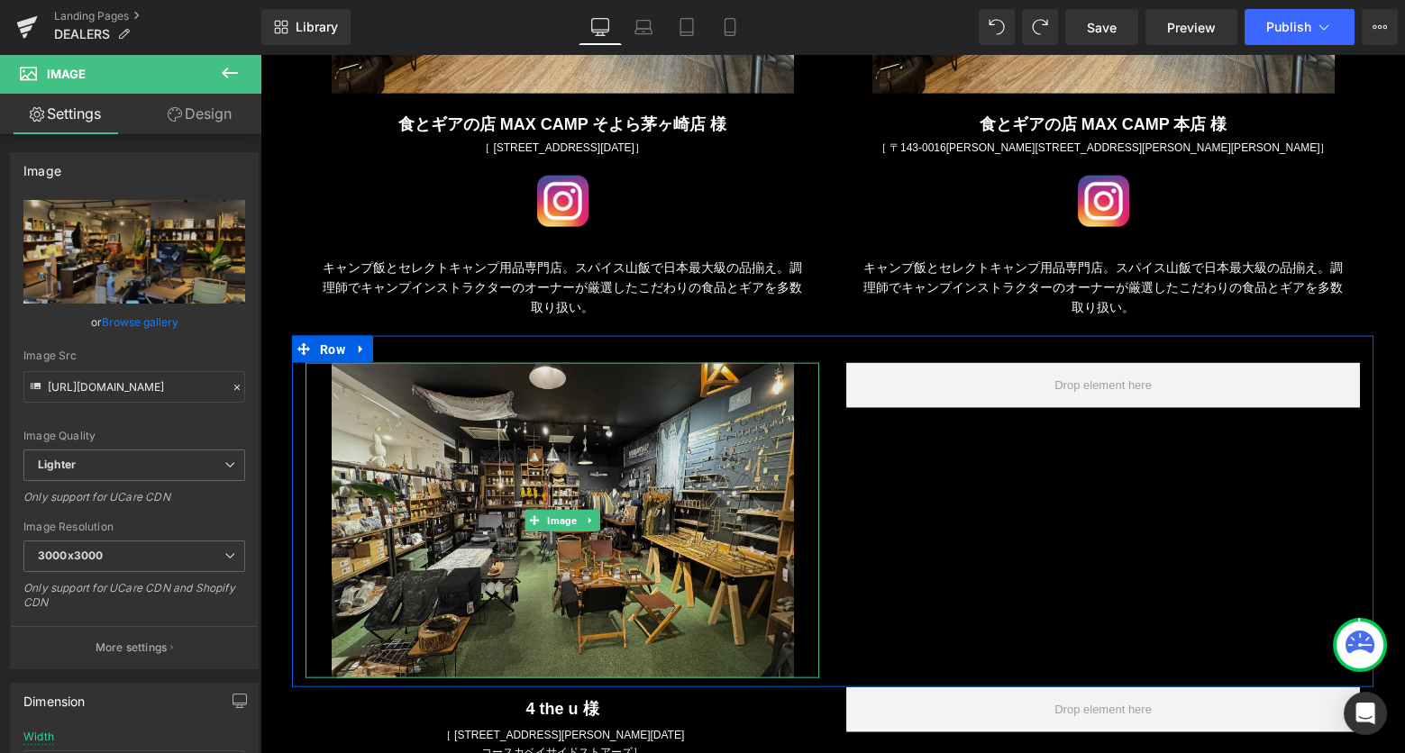
click at [626, 391] on img at bounding box center [563, 520] width 462 height 315
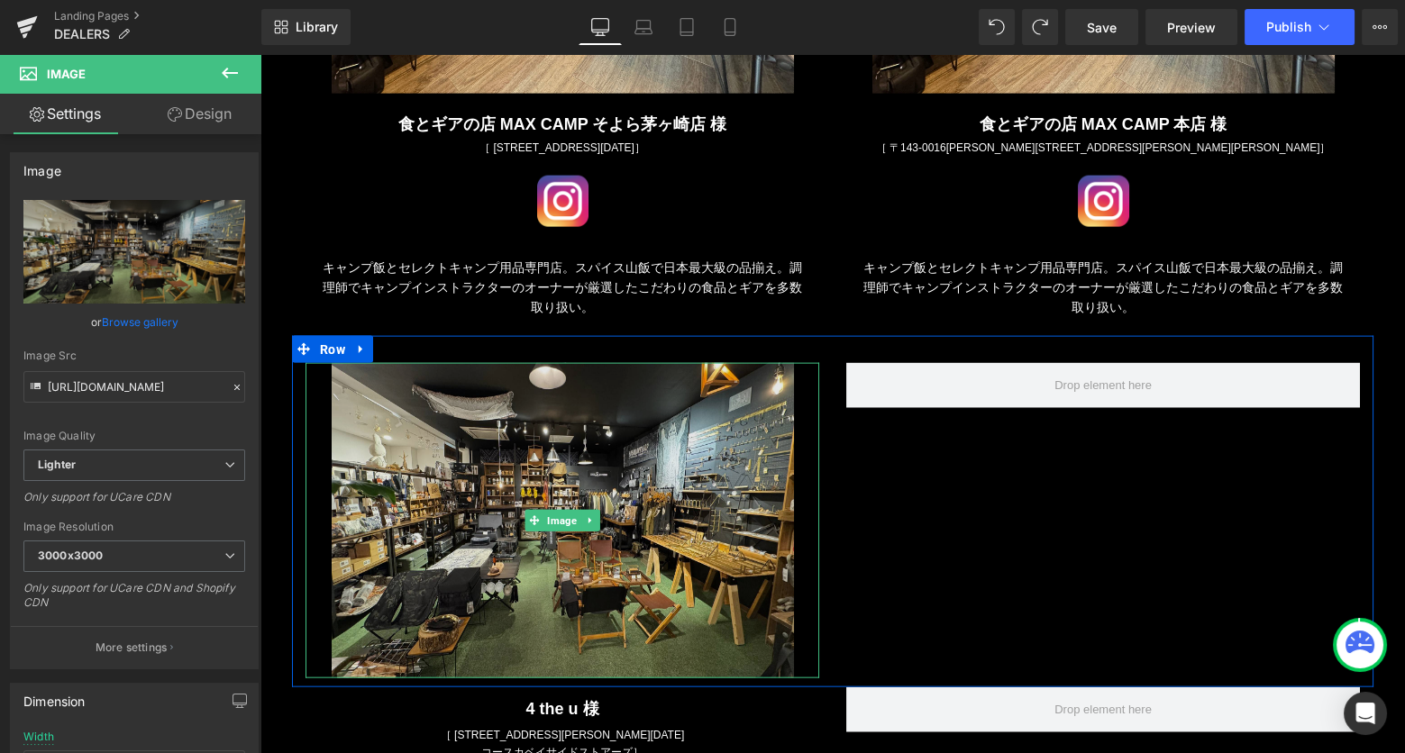
click at [366, 363] on img at bounding box center [563, 520] width 462 height 315
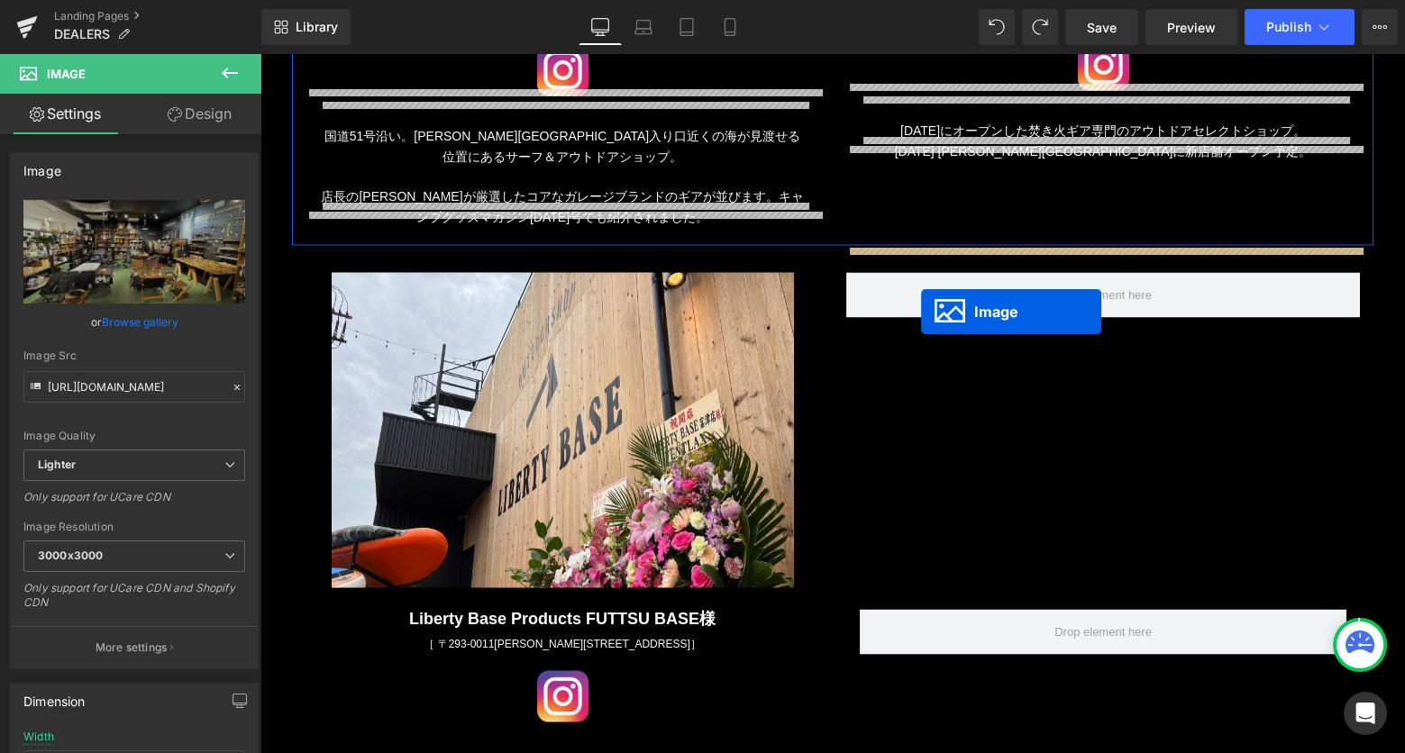
scroll to position [5762, 0]
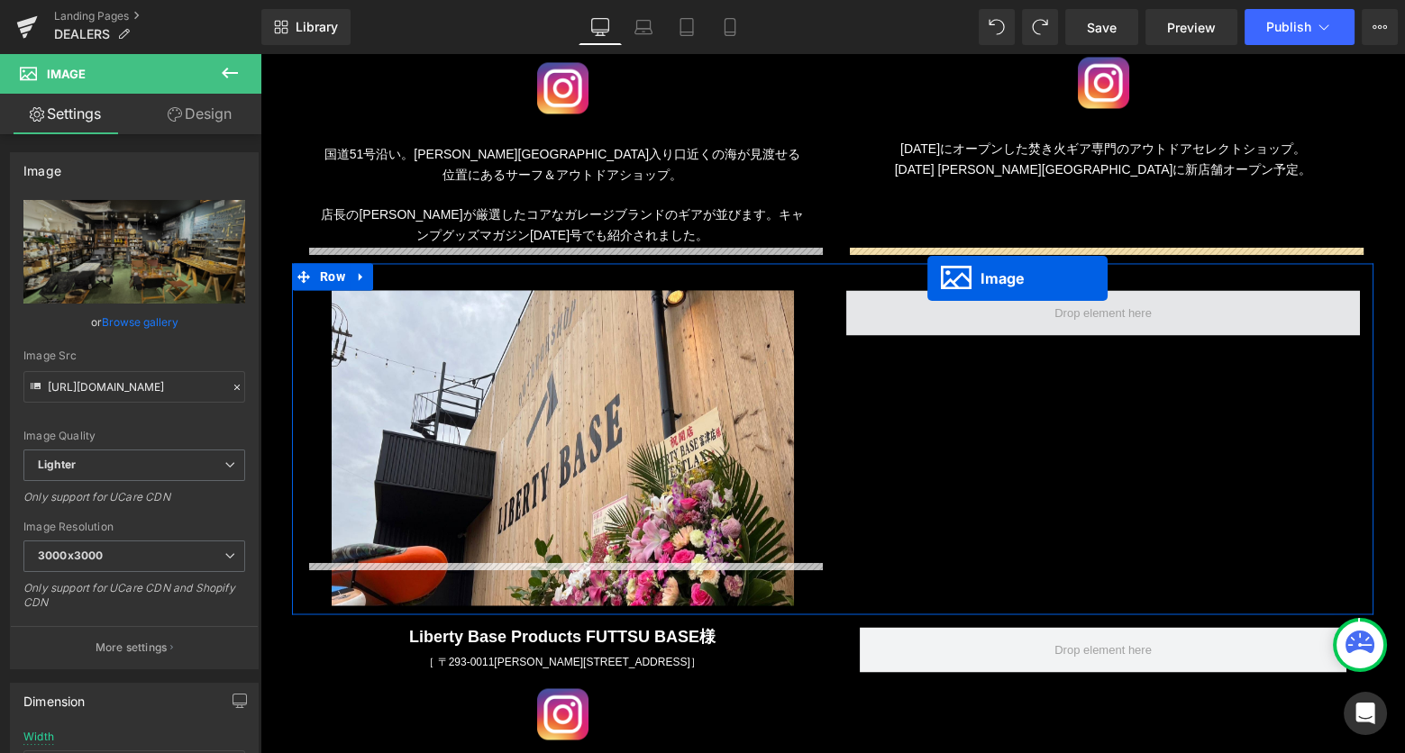
drag, startPoint x: 532, startPoint y: 449, endPoint x: 927, endPoint y: 279, distance: 430.2
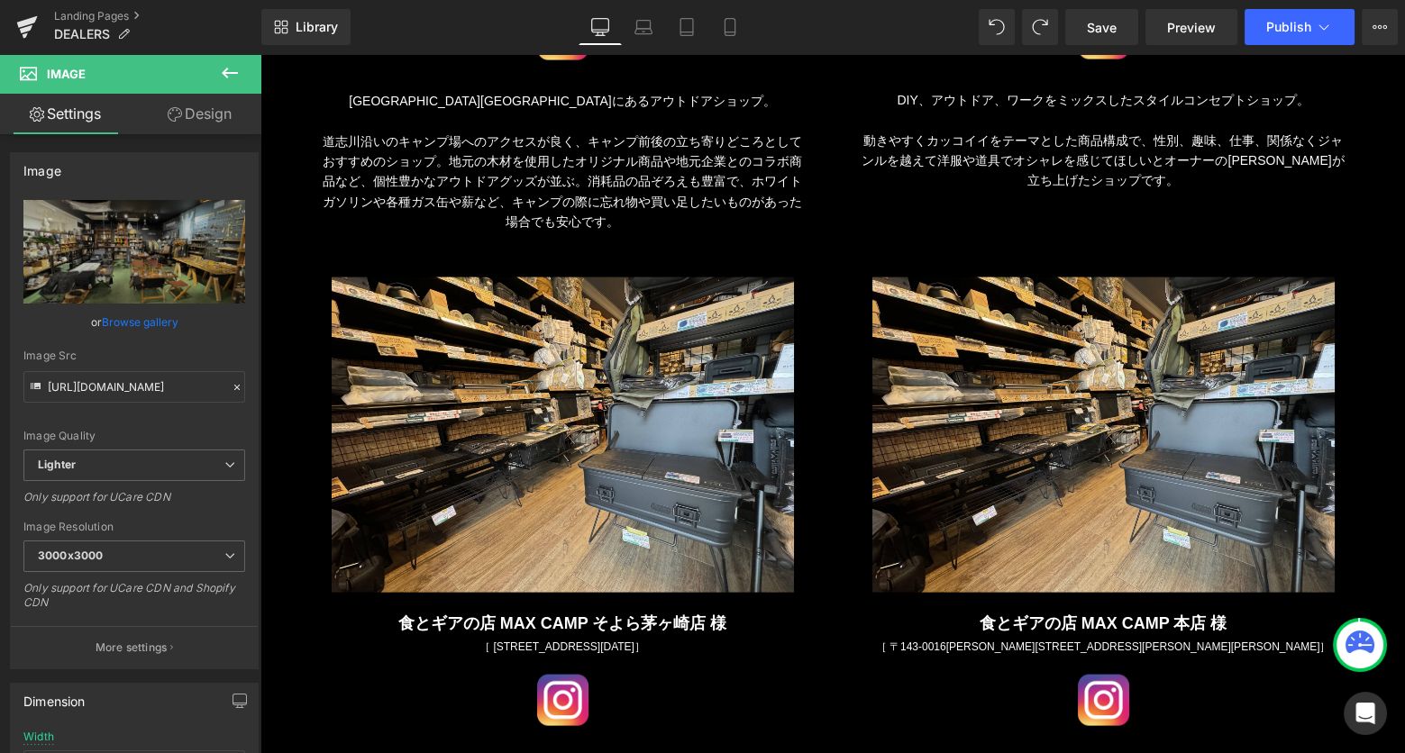
click at [447, 575] on div "食とギアの店 MAX CAMP そよら茅ヶ崎店 様 Text Block ［ [STREET_ADDRESS][DATE] ］ Text Block Row …" at bounding box center [832, 705] width 1081 height 260
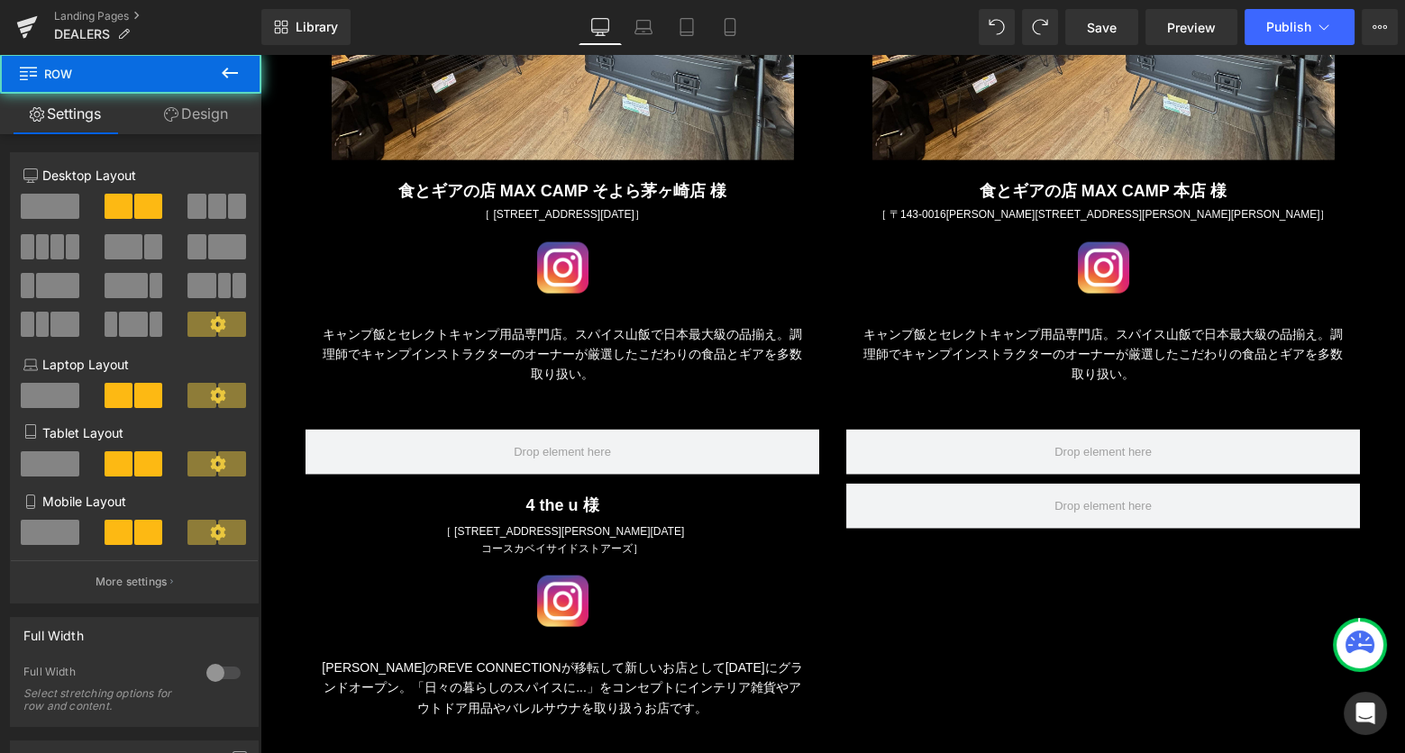
scroll to position [7564, 0]
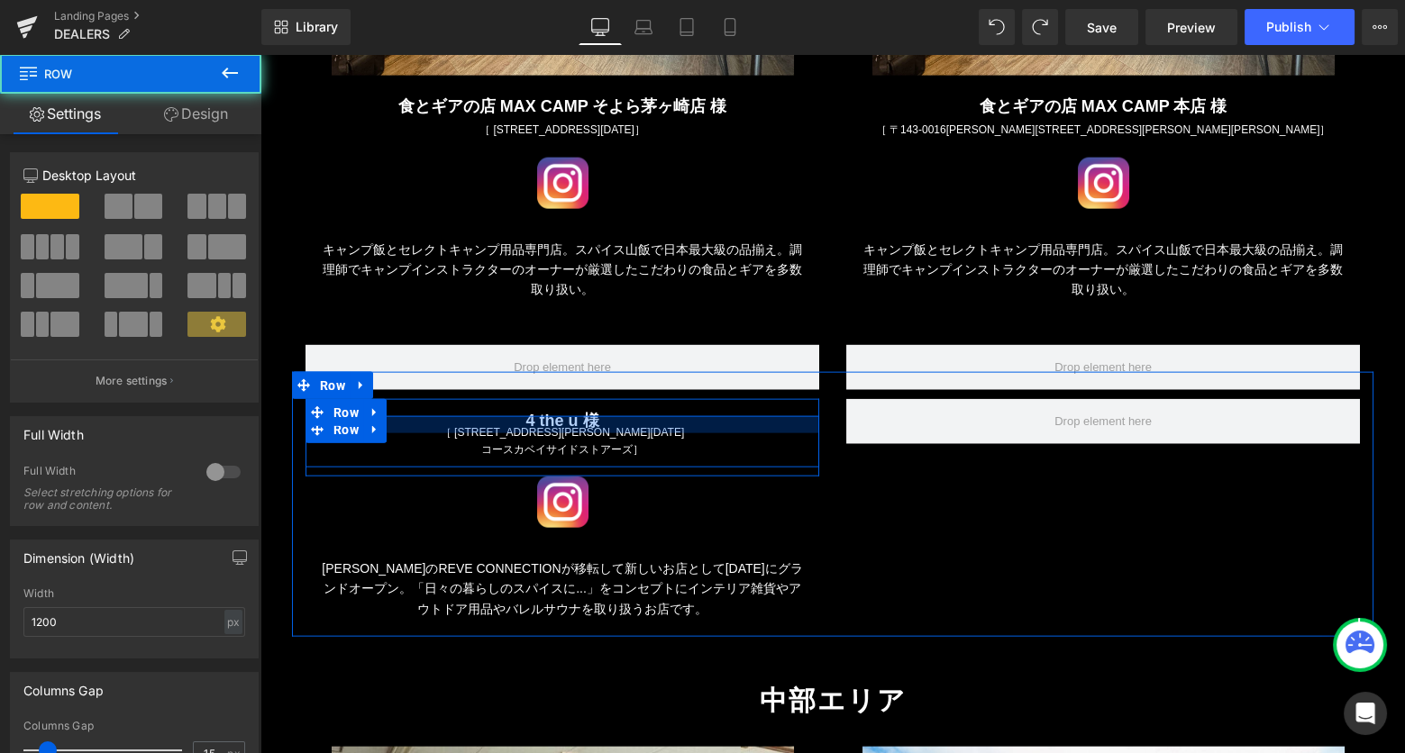
drag, startPoint x: 516, startPoint y: 354, endPoint x: 546, endPoint y: 341, distance: 32.7
click at [546, 399] on div "4 the u 様 Text Block ［ [STREET_ADDRESS][PERSON_NAME][DATE] ］ [GEOGRAPHIC_DATA]" at bounding box center [562, 437] width 514 height 77
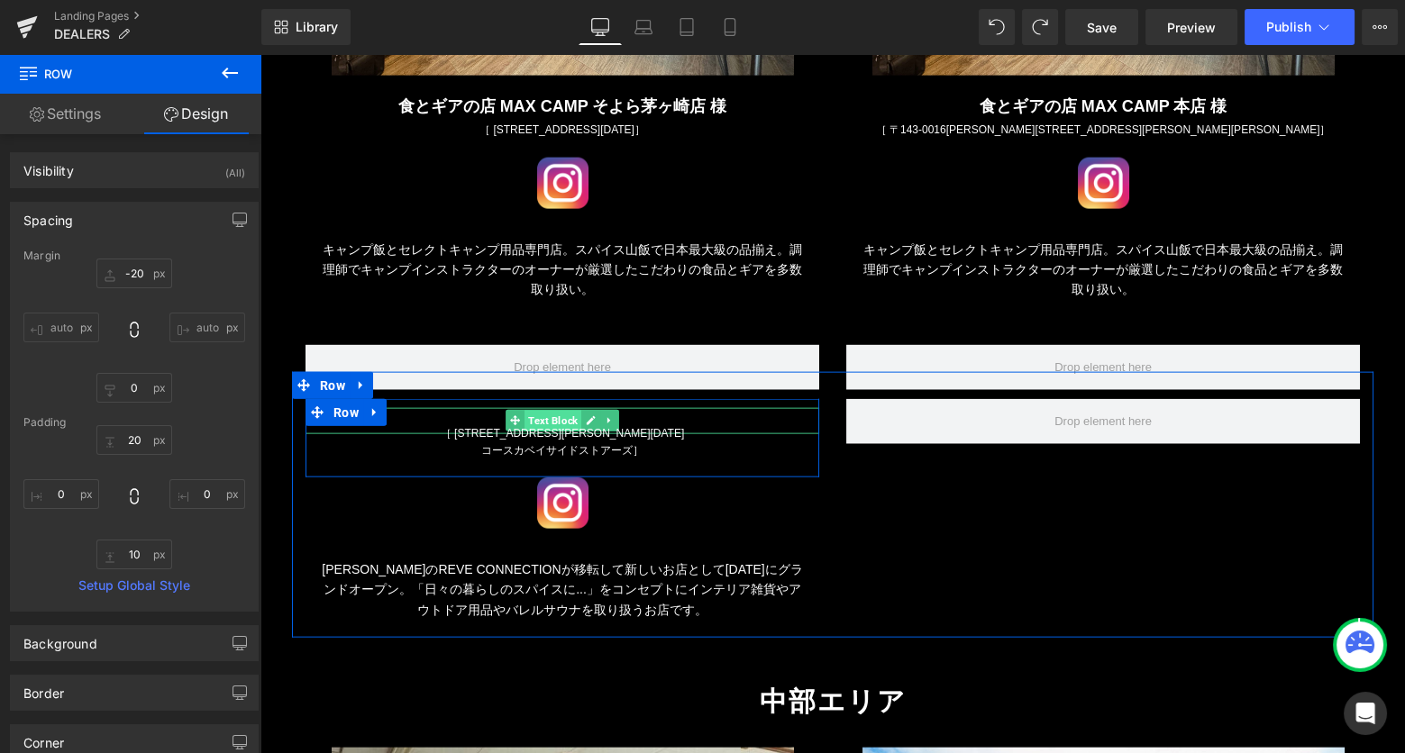
click at [534, 411] on span "Text Block" at bounding box center [552, 422] width 57 height 22
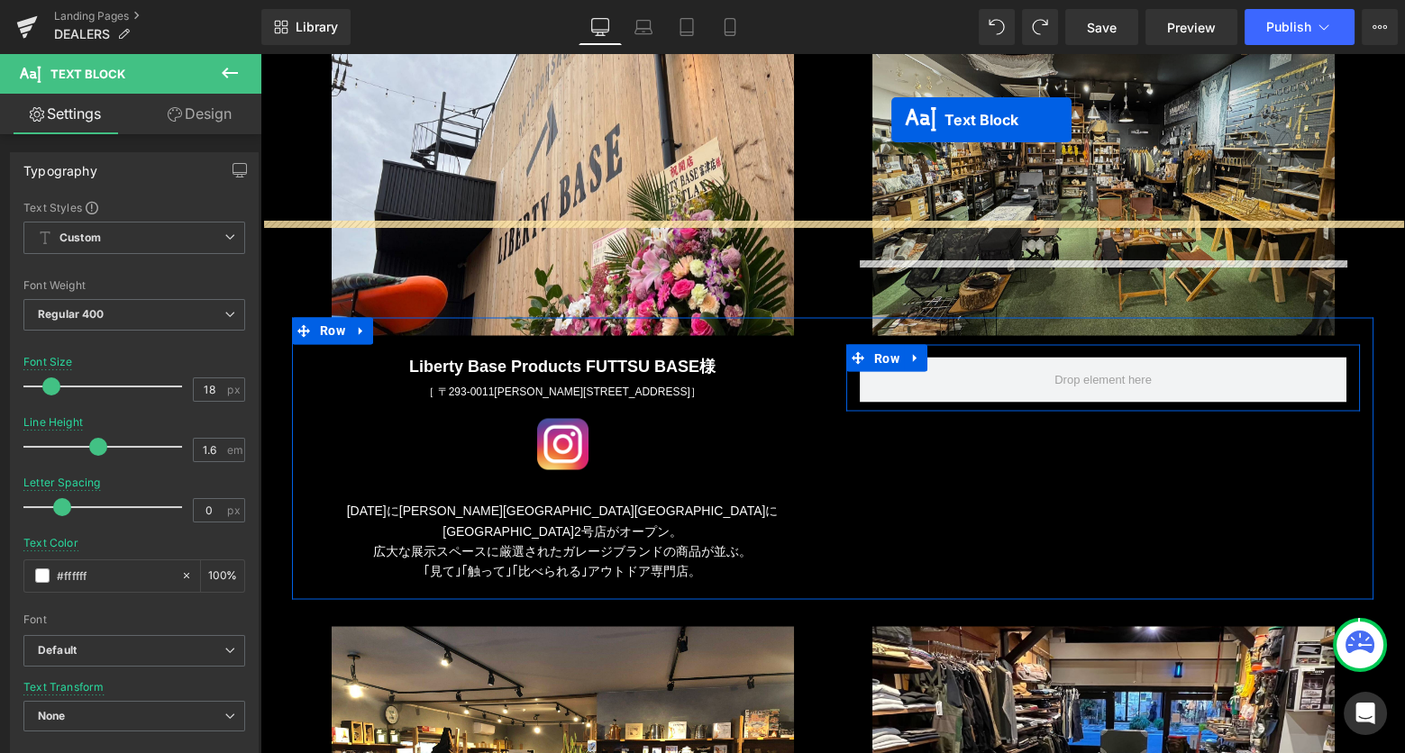
scroll to position [5978, 0]
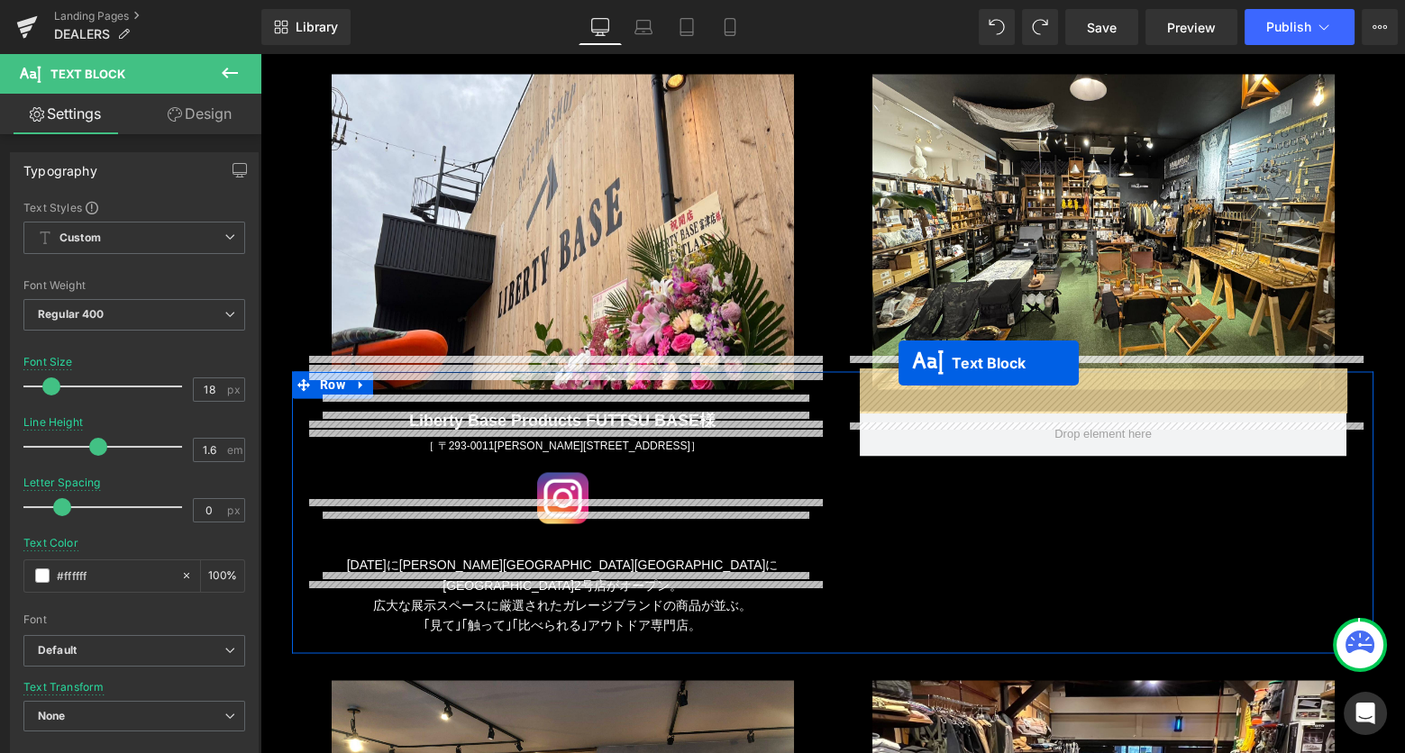
drag, startPoint x: 516, startPoint y: 353, endPoint x: 898, endPoint y: 363, distance: 382.1
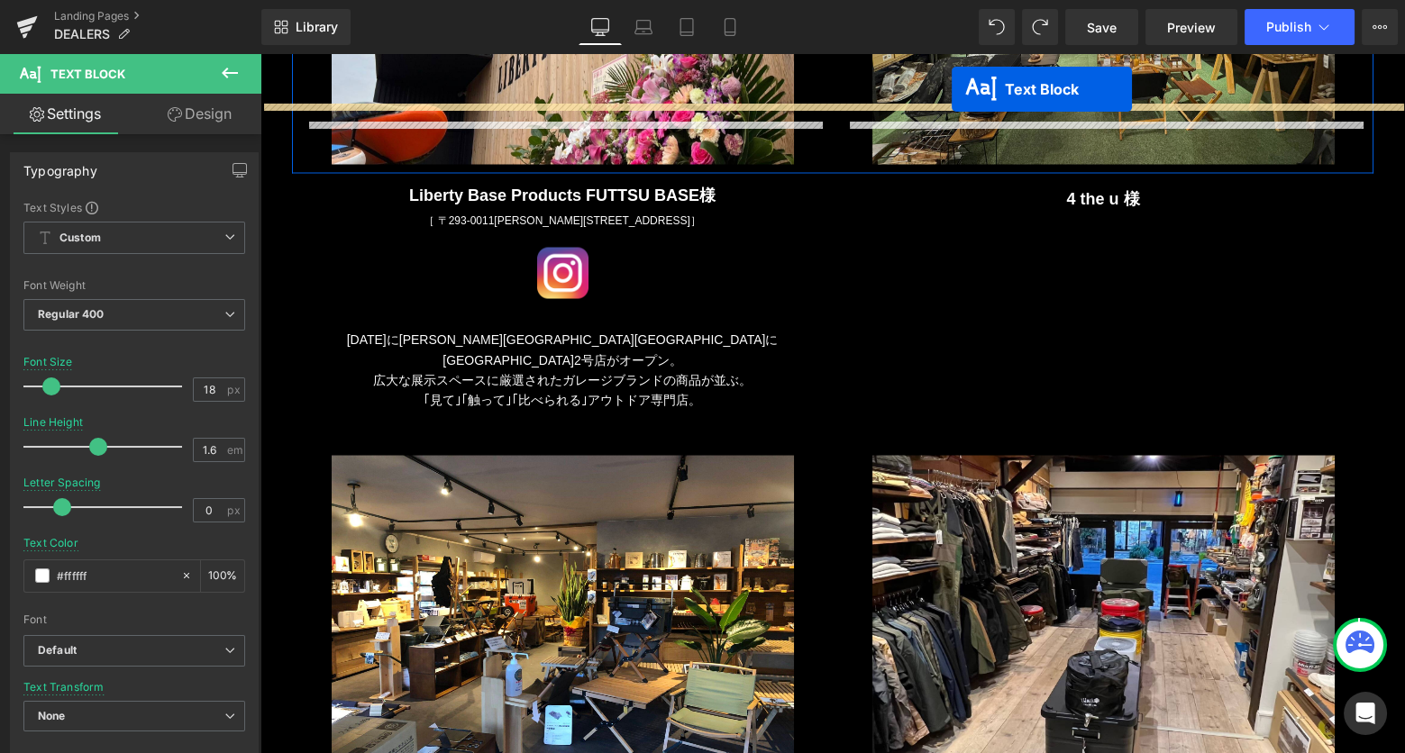
scroll to position [6114, 0]
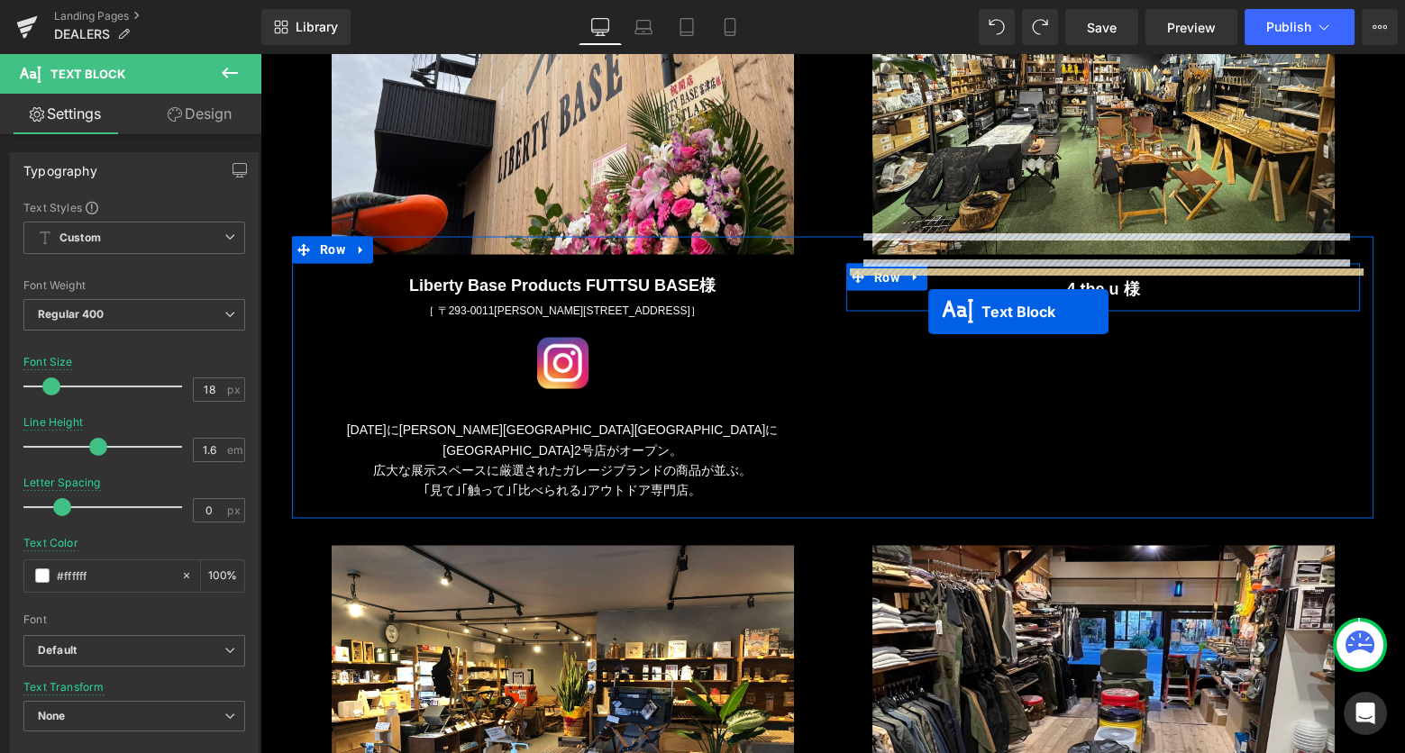
drag, startPoint x: 514, startPoint y: 395, endPoint x: 928, endPoint y: 313, distance: 421.7
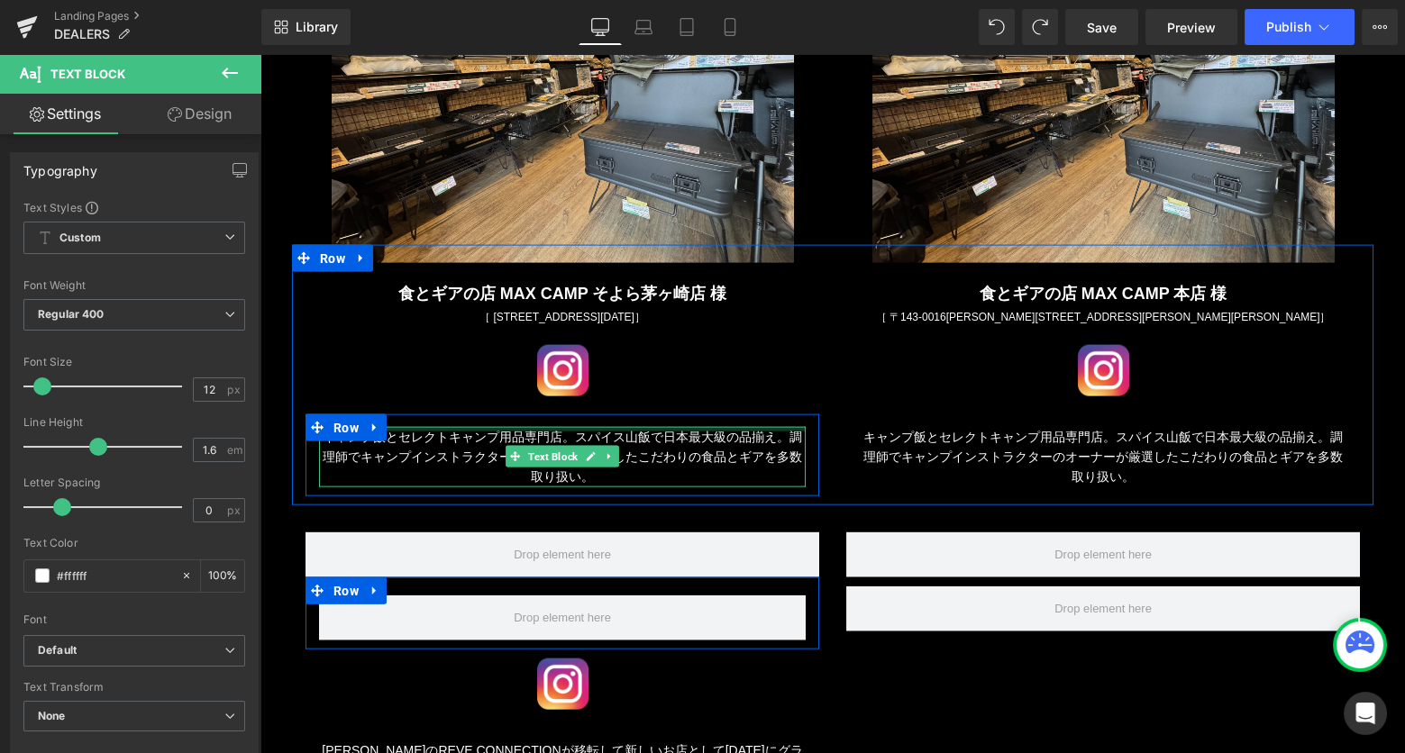
scroll to position [7527, 0]
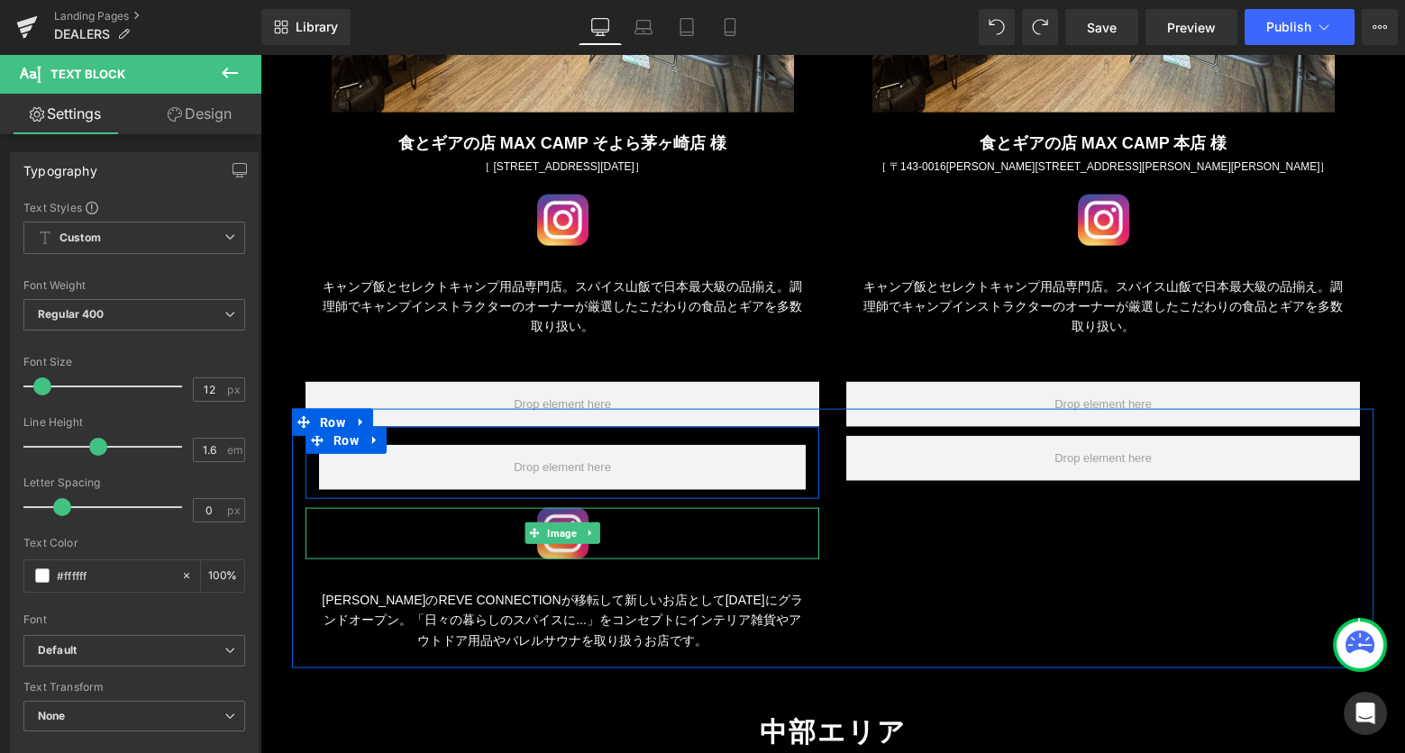
click at [549, 508] on img at bounding box center [562, 533] width 51 height 51
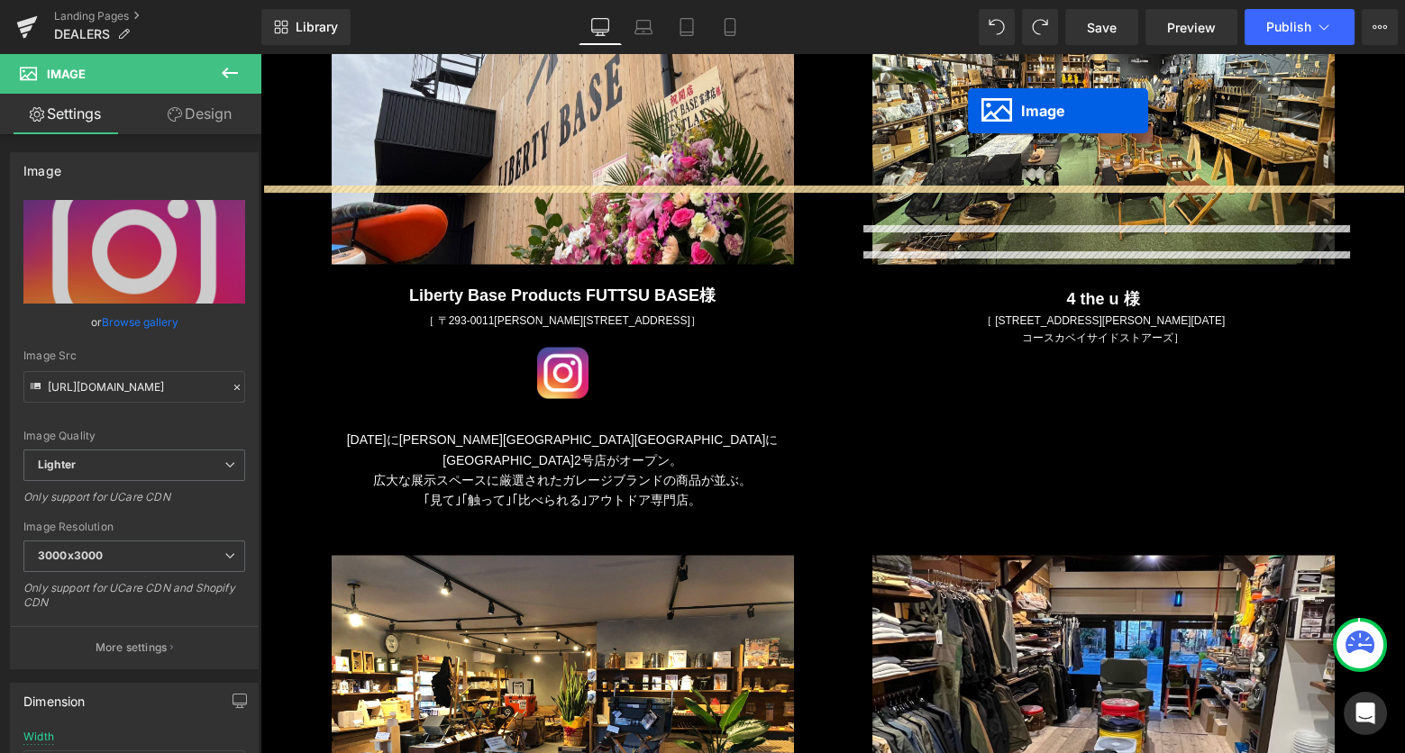
scroll to position [6086, 0]
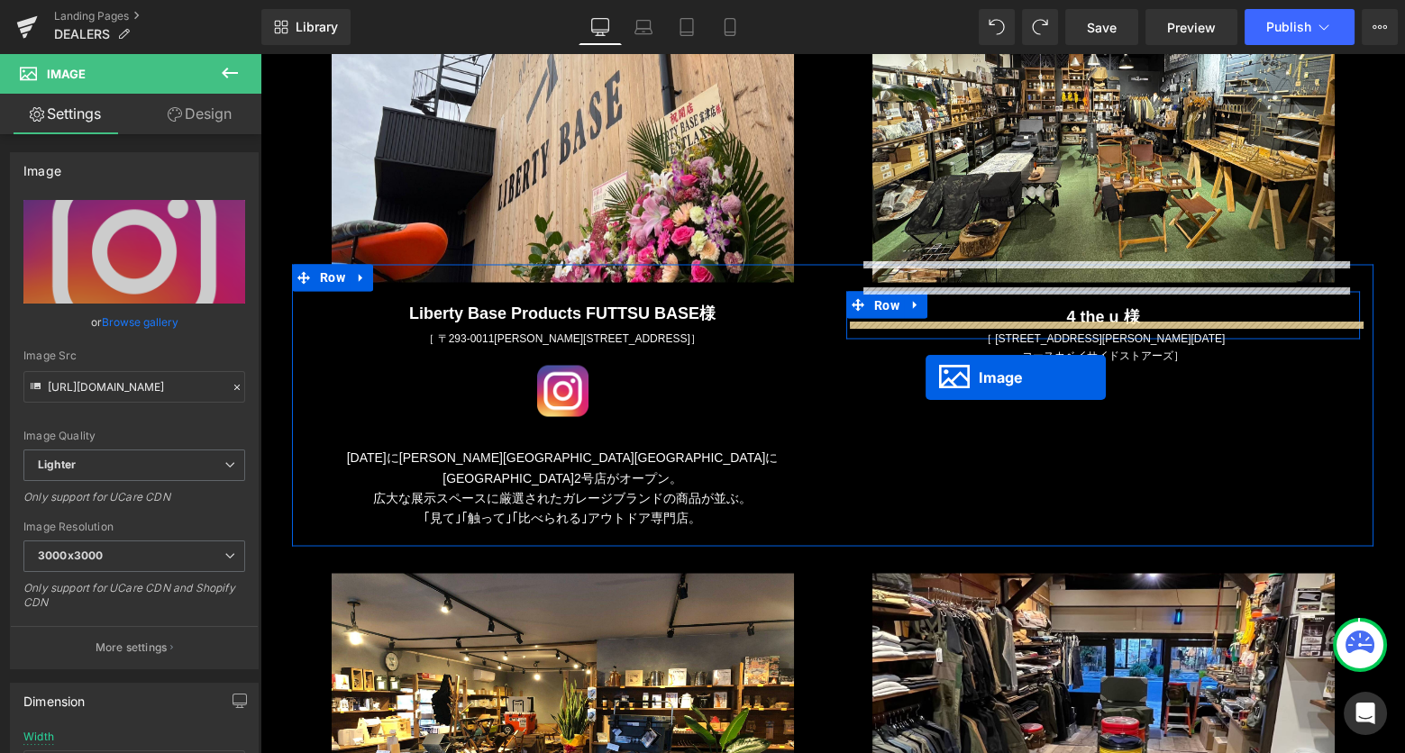
drag, startPoint x: 531, startPoint y: 469, endPoint x: 925, endPoint y: 378, distance: 405.0
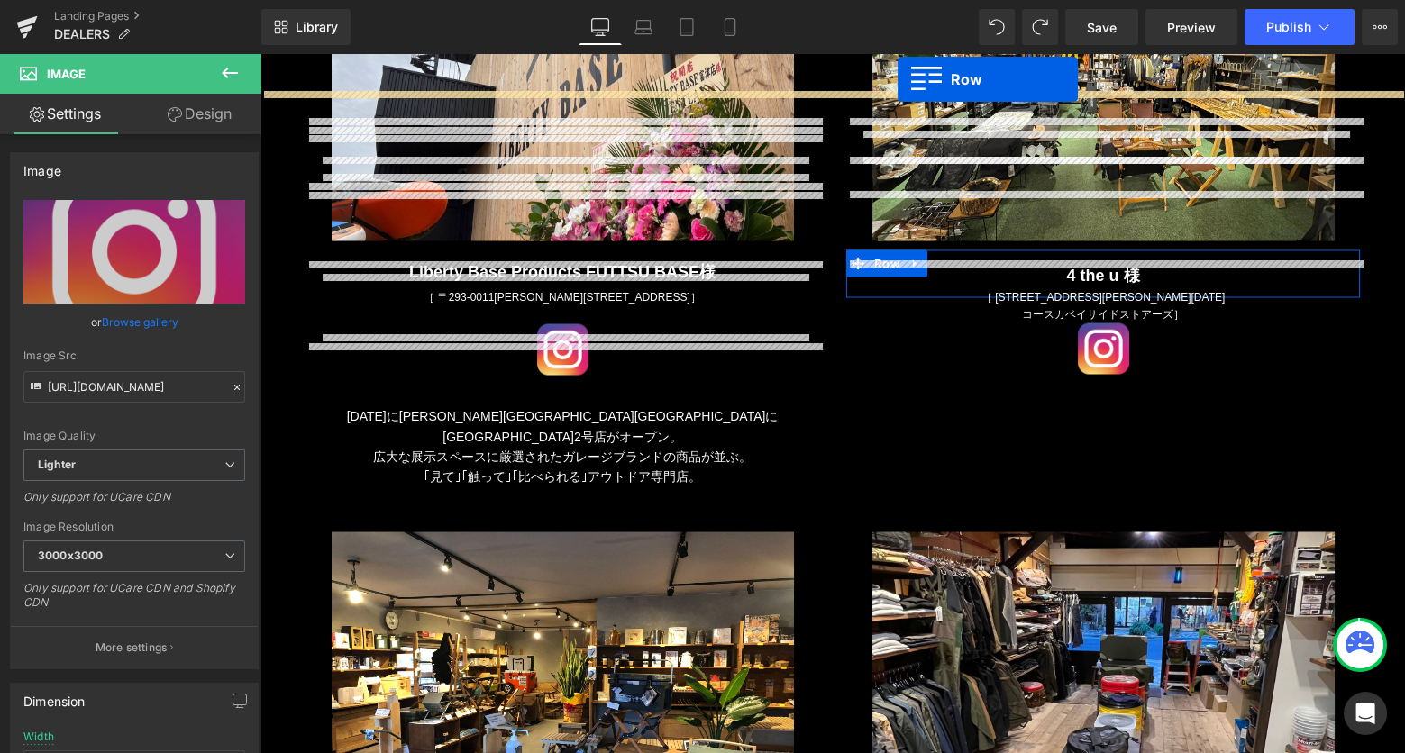
scroll to position [6109, 0]
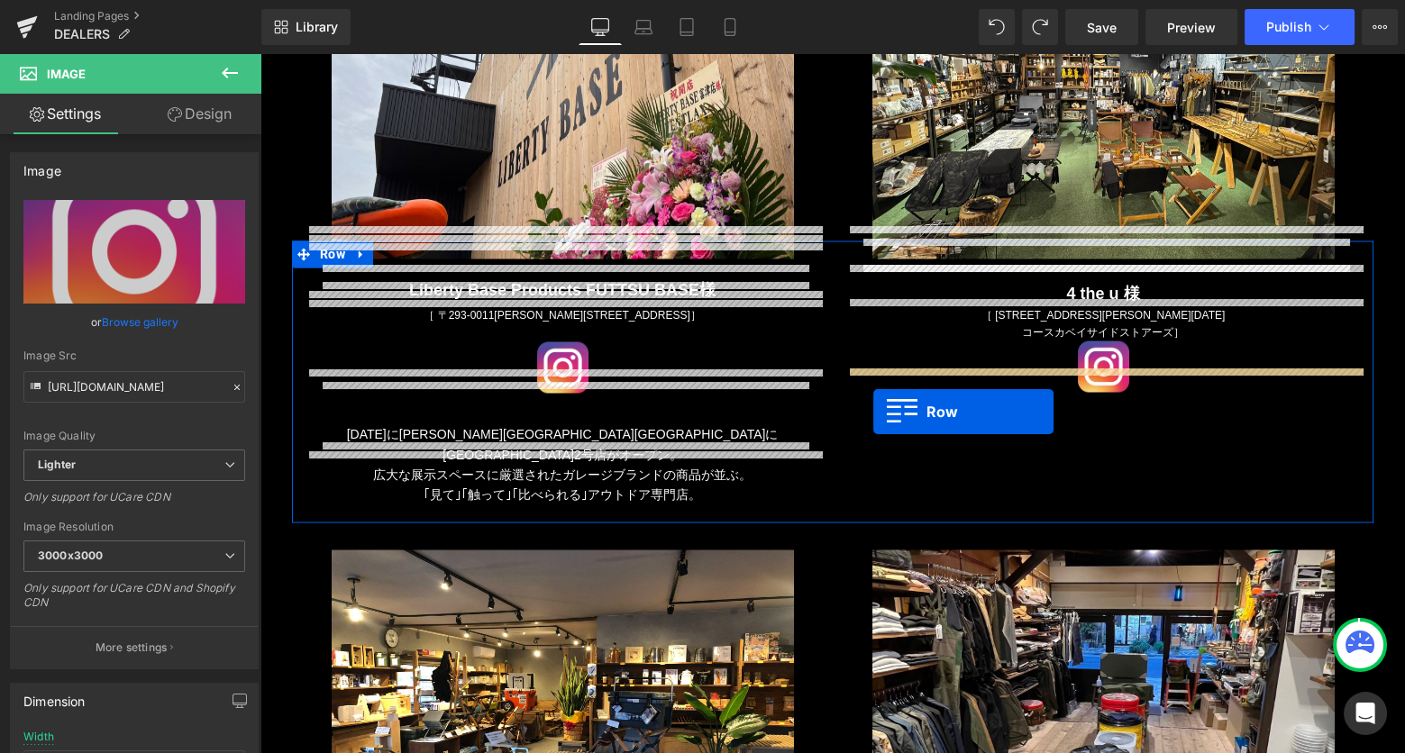
drag, startPoint x: 318, startPoint y: 293, endPoint x: 873, endPoint y: 412, distance: 567.6
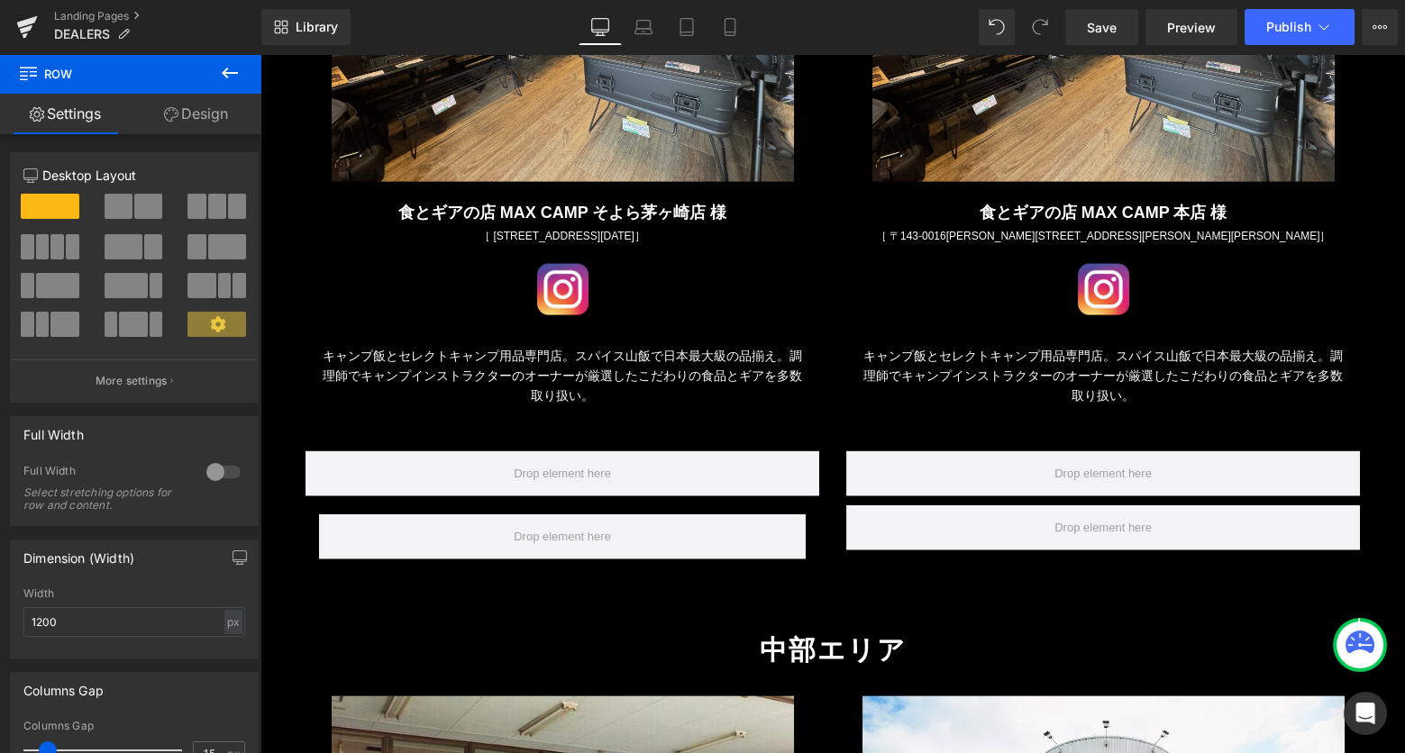
scroll to position [7622, 0]
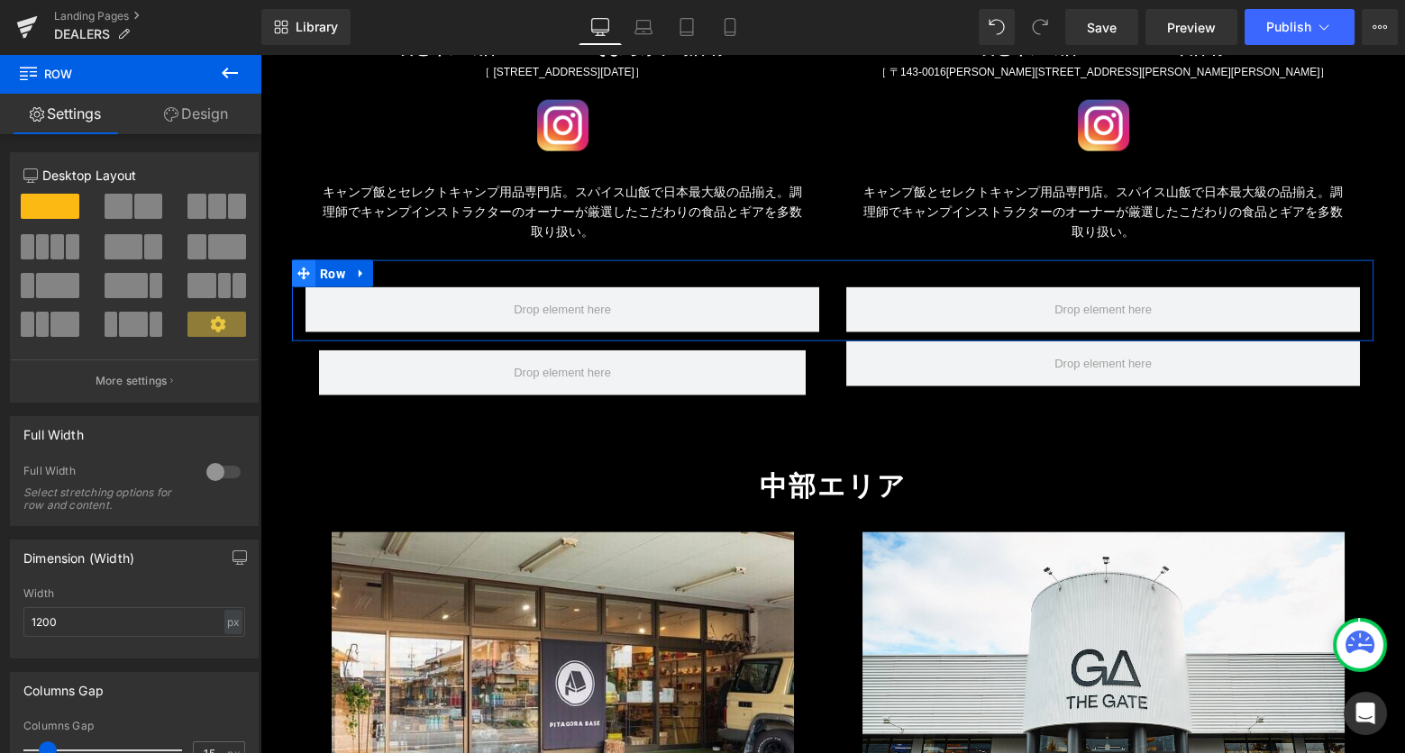
click at [303, 268] on icon at bounding box center [303, 274] width 13 height 13
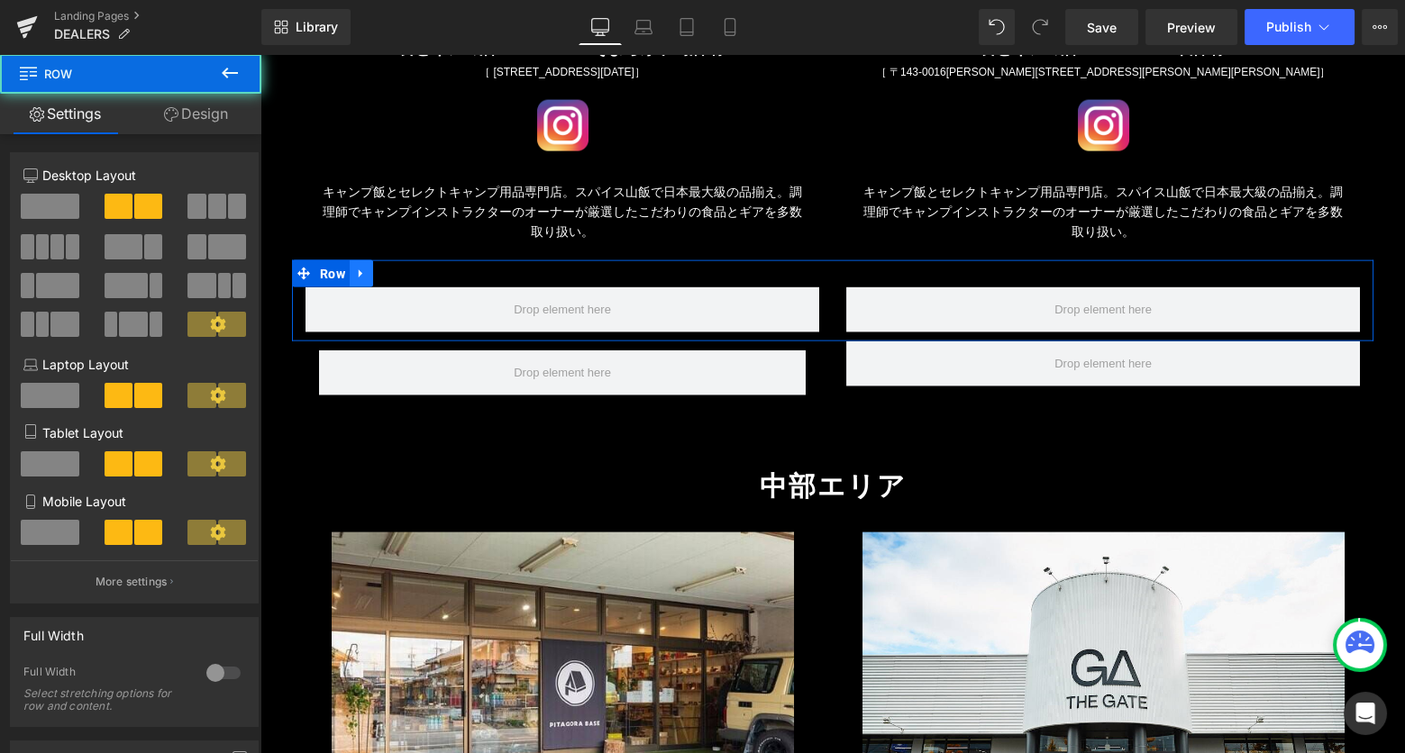
click at [359, 267] on icon at bounding box center [361, 274] width 13 height 14
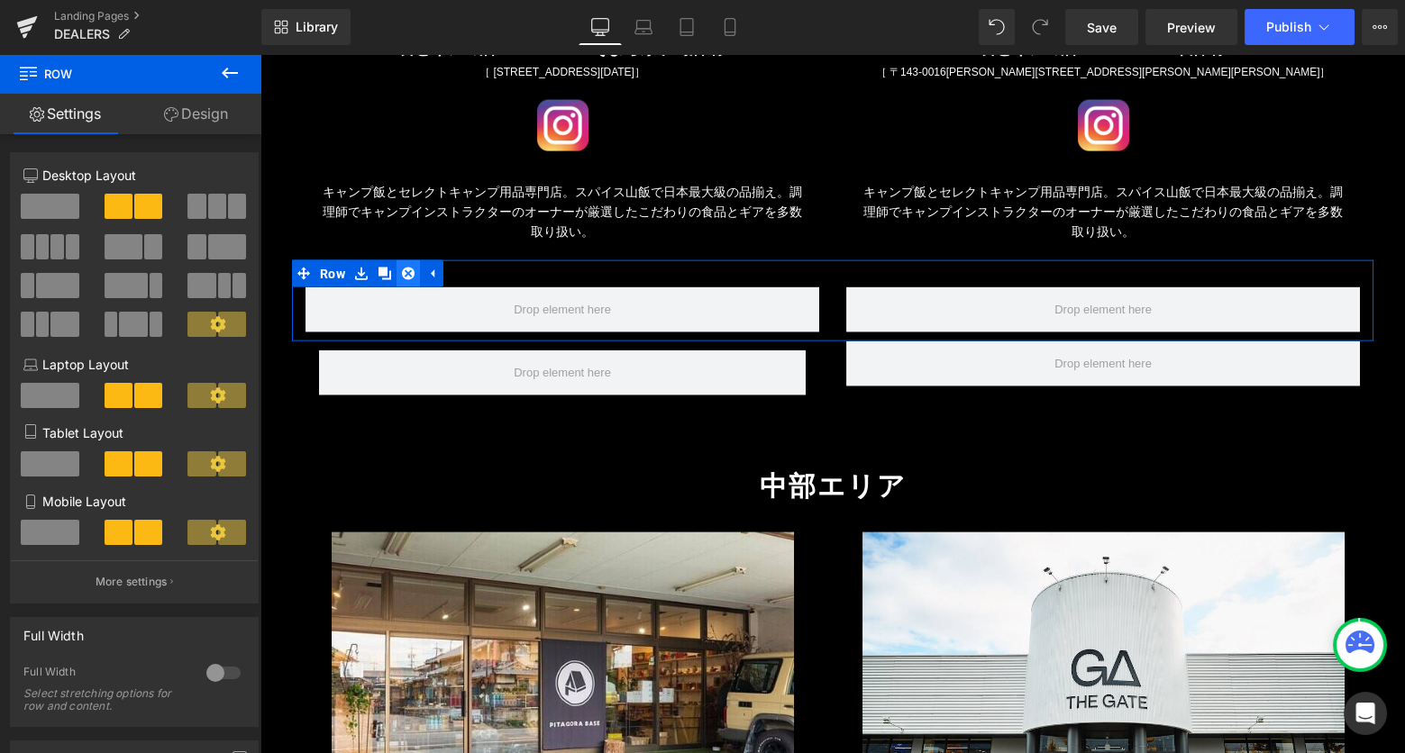
click at [406, 268] on icon at bounding box center [408, 274] width 13 height 13
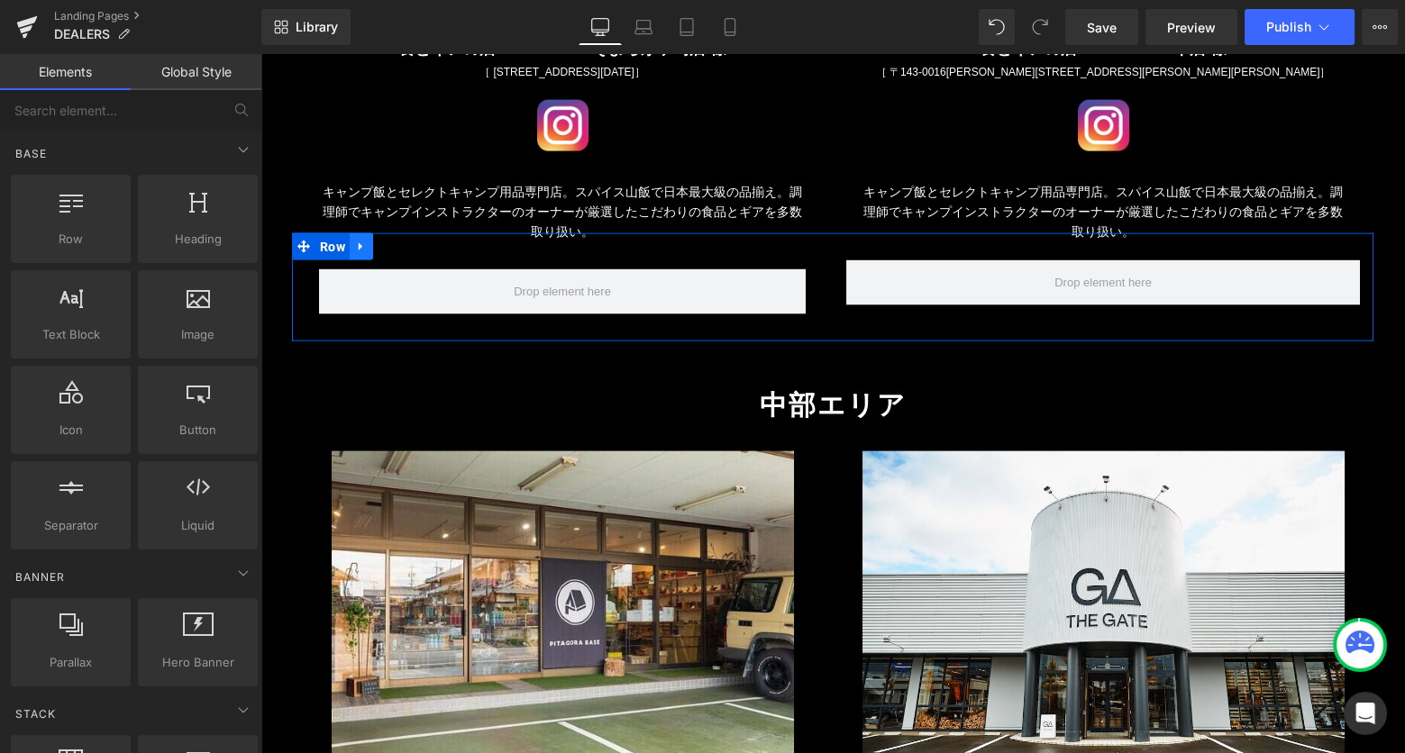
click at [365, 240] on icon at bounding box center [361, 247] width 13 height 14
click at [401, 233] on link at bounding box center [407, 246] width 23 height 27
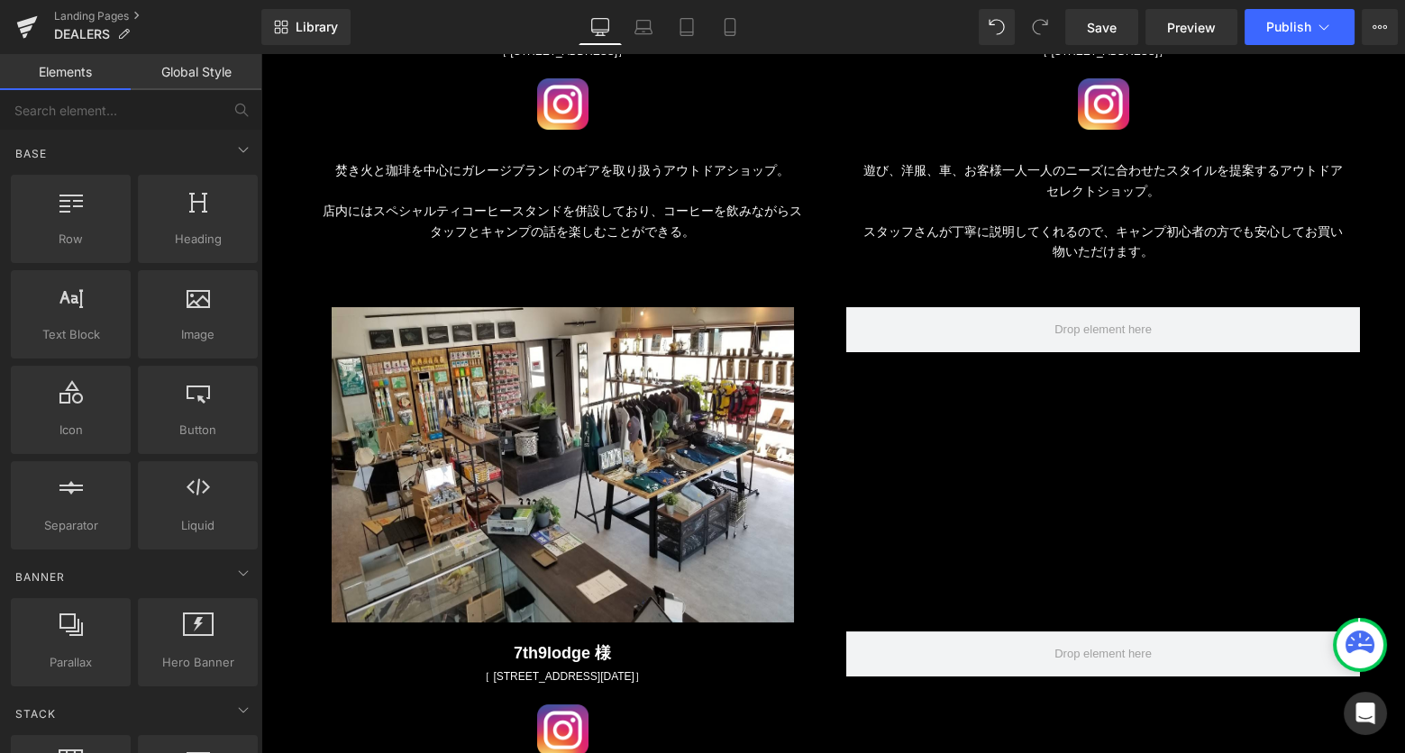
scroll to position [13058, 0]
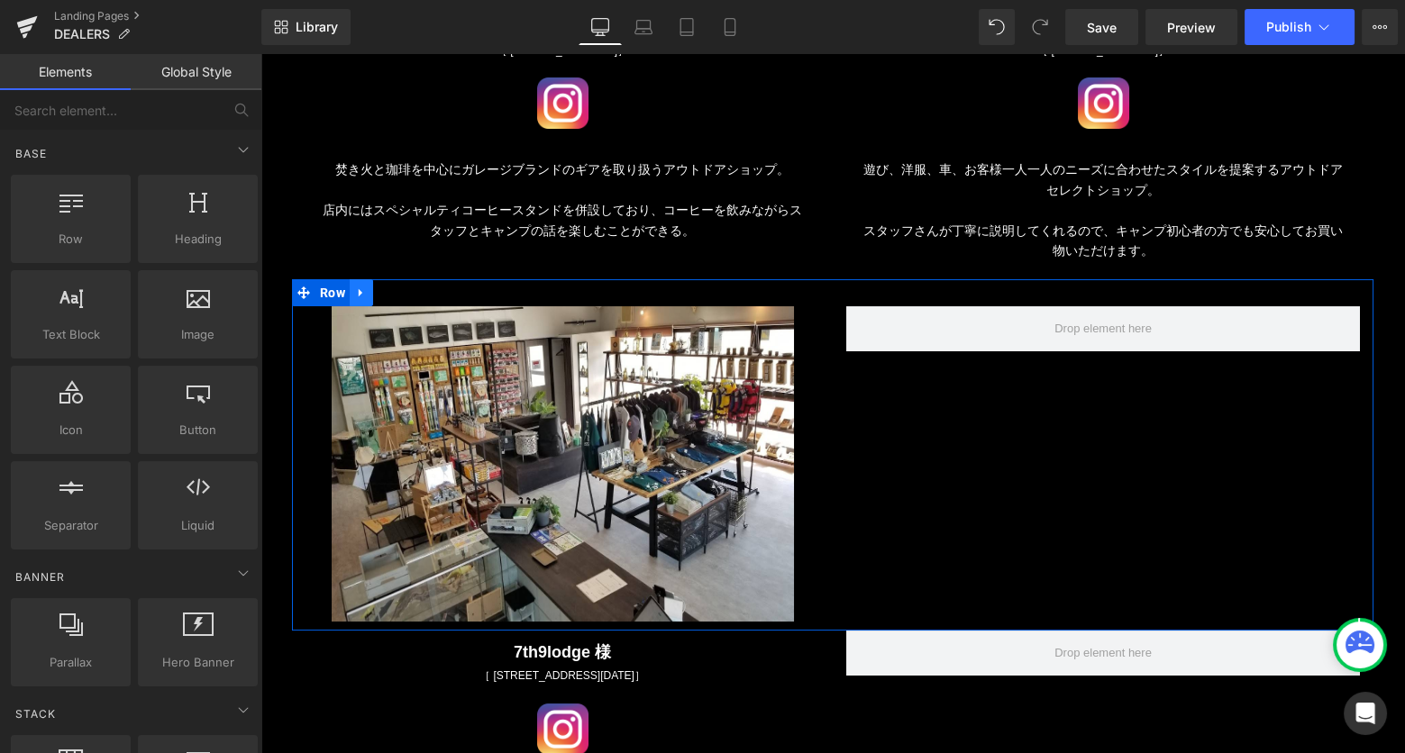
click at [359, 288] on icon at bounding box center [361, 292] width 4 height 8
click at [414, 286] on icon at bounding box center [408, 292] width 13 height 13
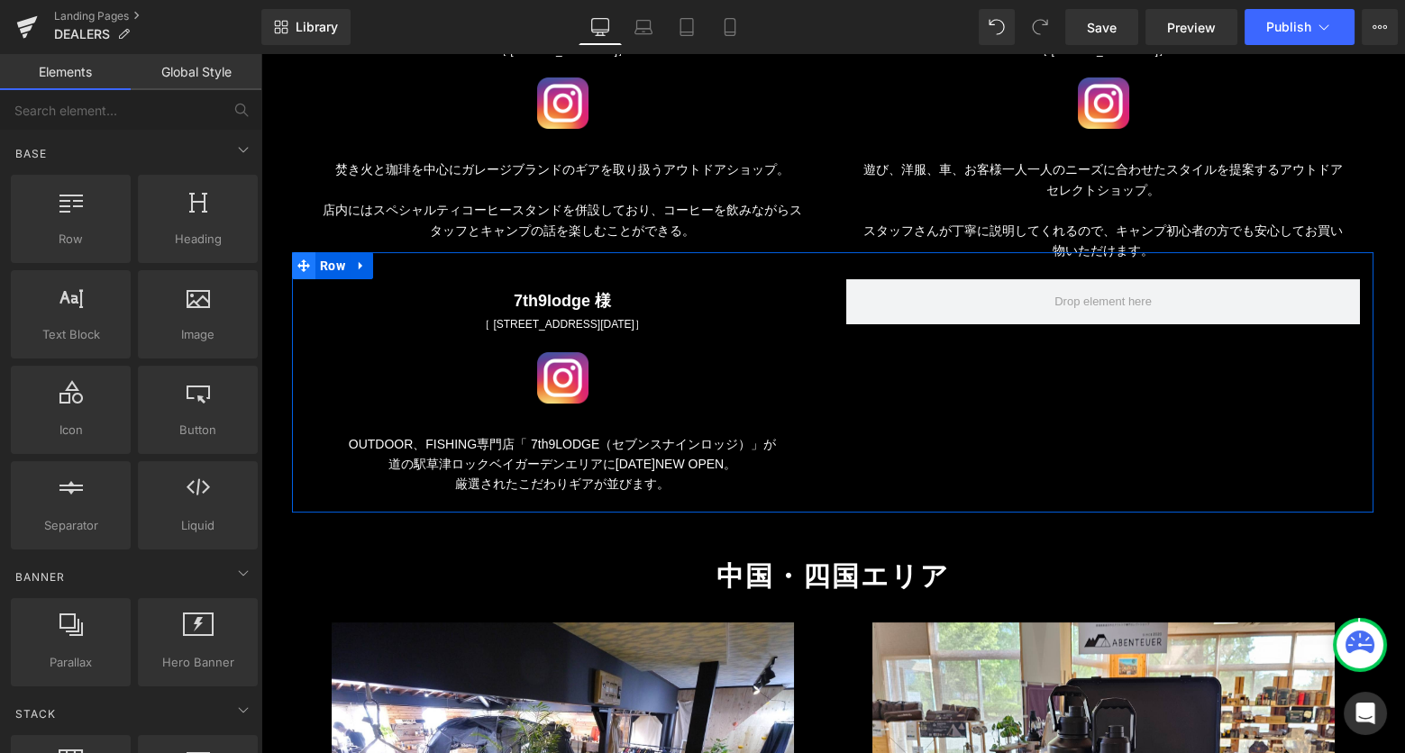
click at [300, 259] on icon at bounding box center [303, 265] width 13 height 13
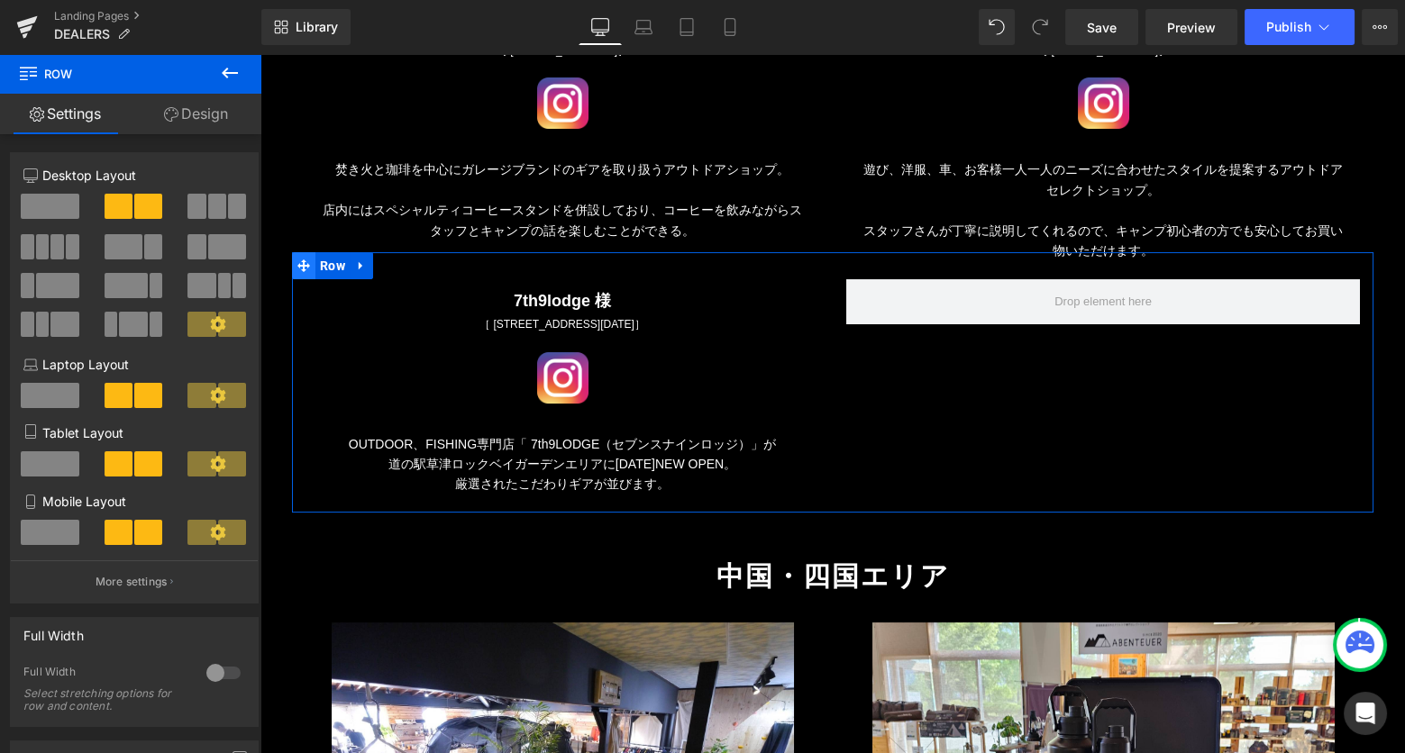
click at [294, 252] on span at bounding box center [303, 265] width 23 height 27
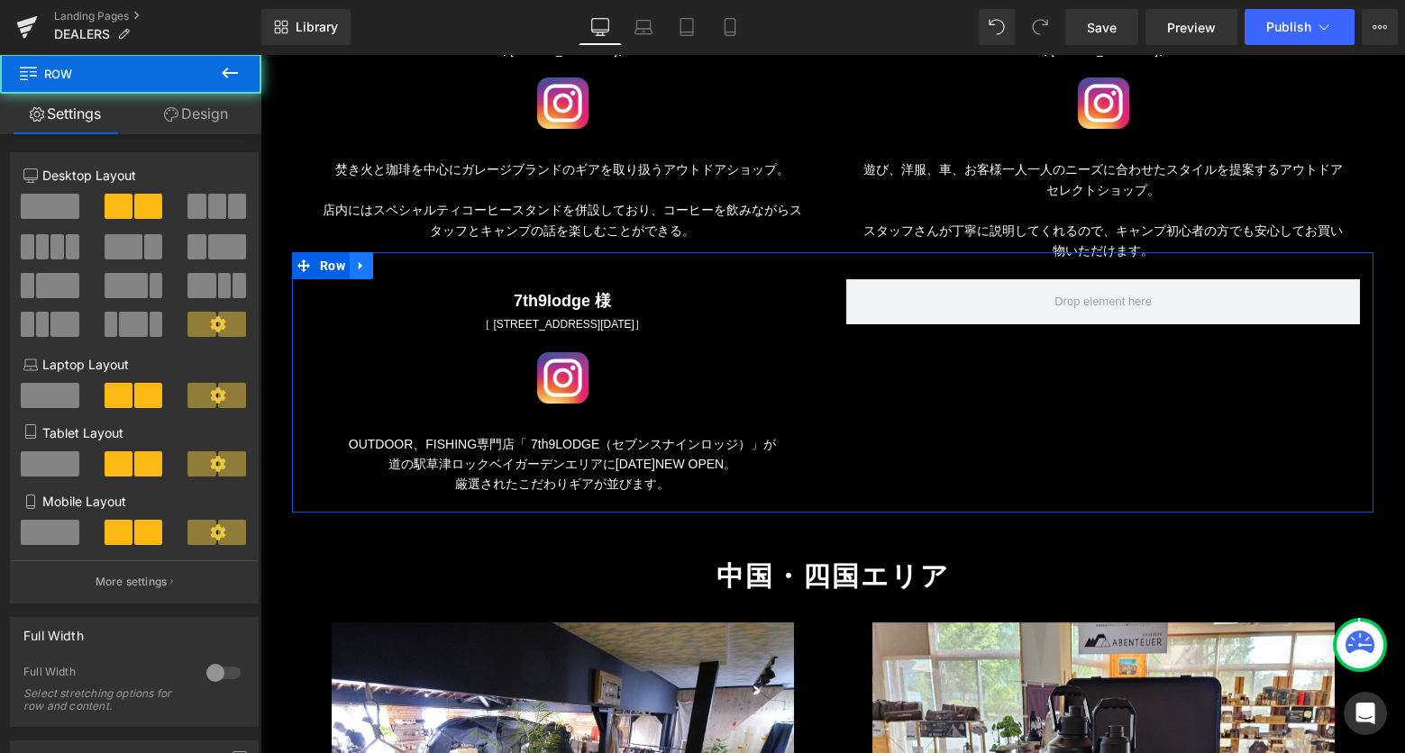
click at [361, 261] on icon at bounding box center [361, 265] width 4 height 8
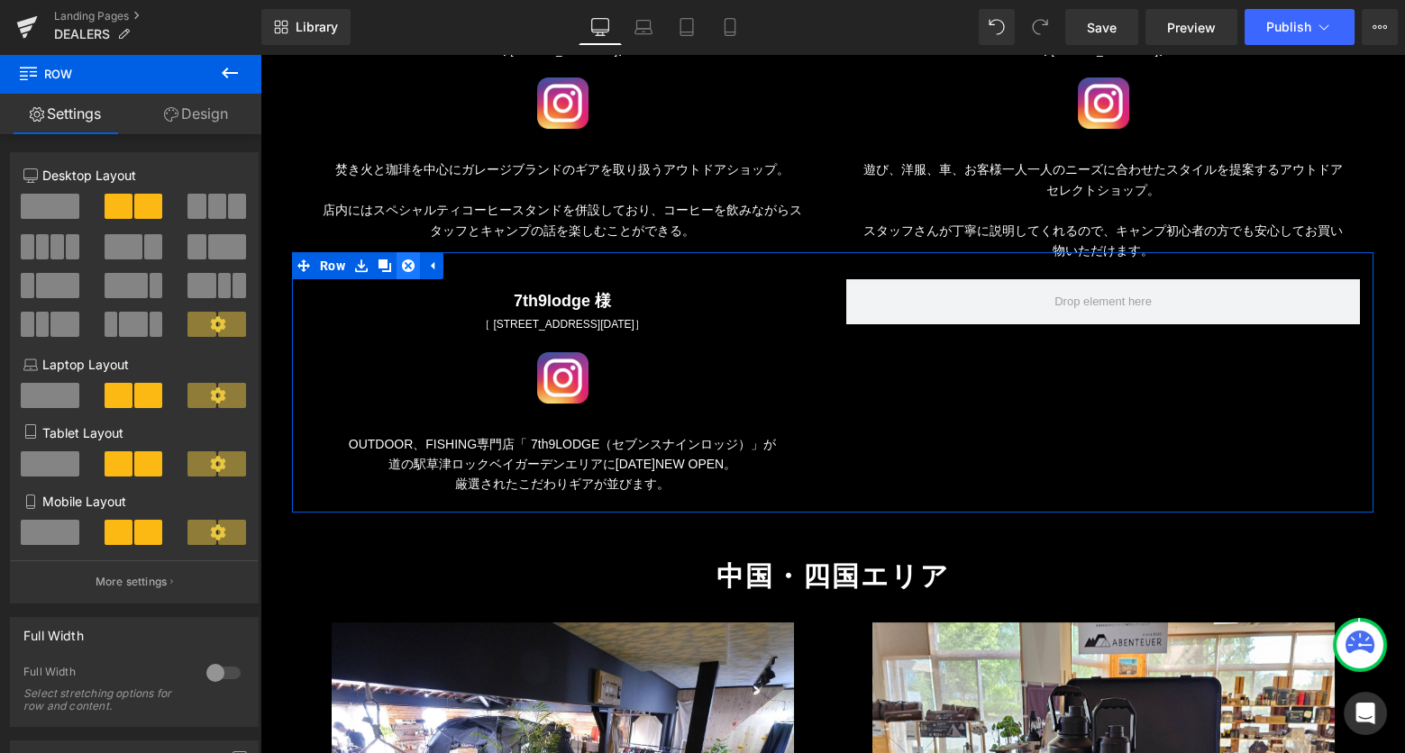
click at [405, 252] on link at bounding box center [407, 265] width 23 height 27
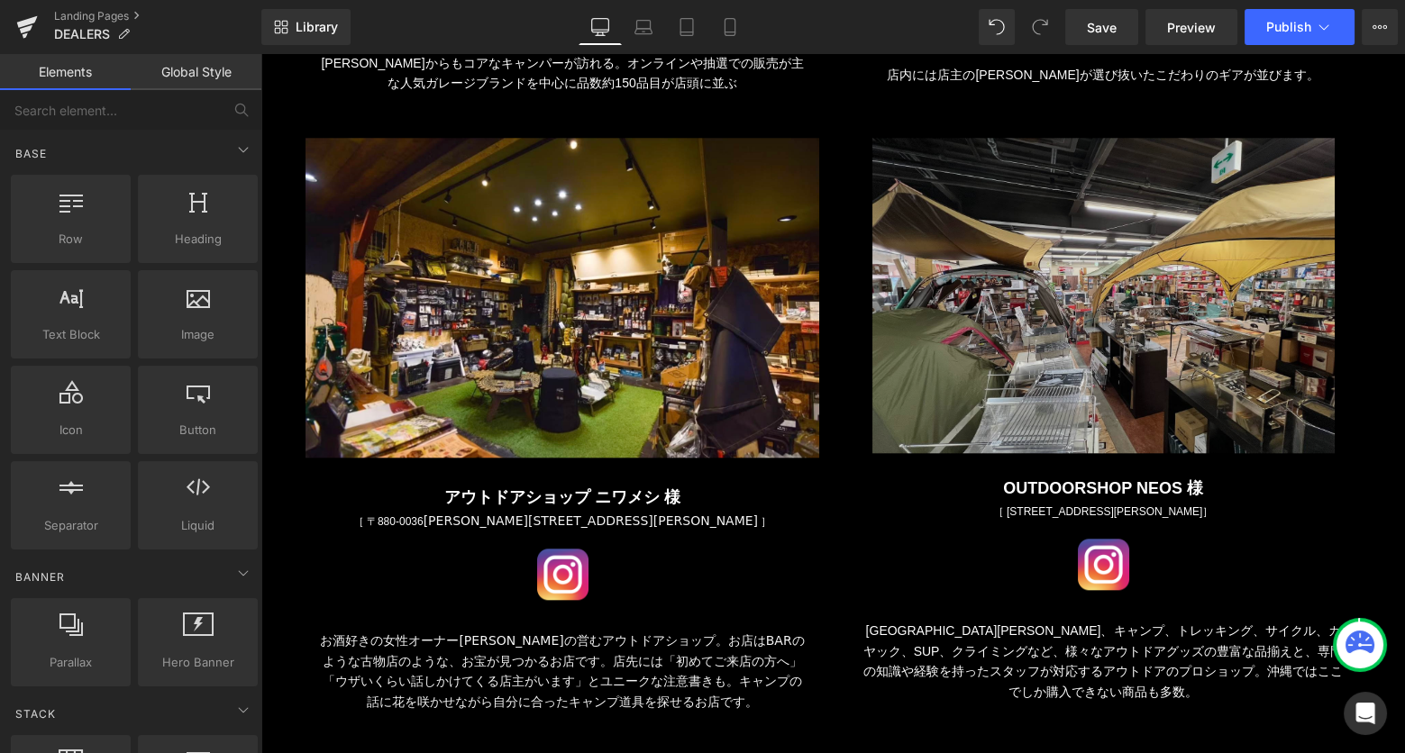
scroll to position [15934, 0]
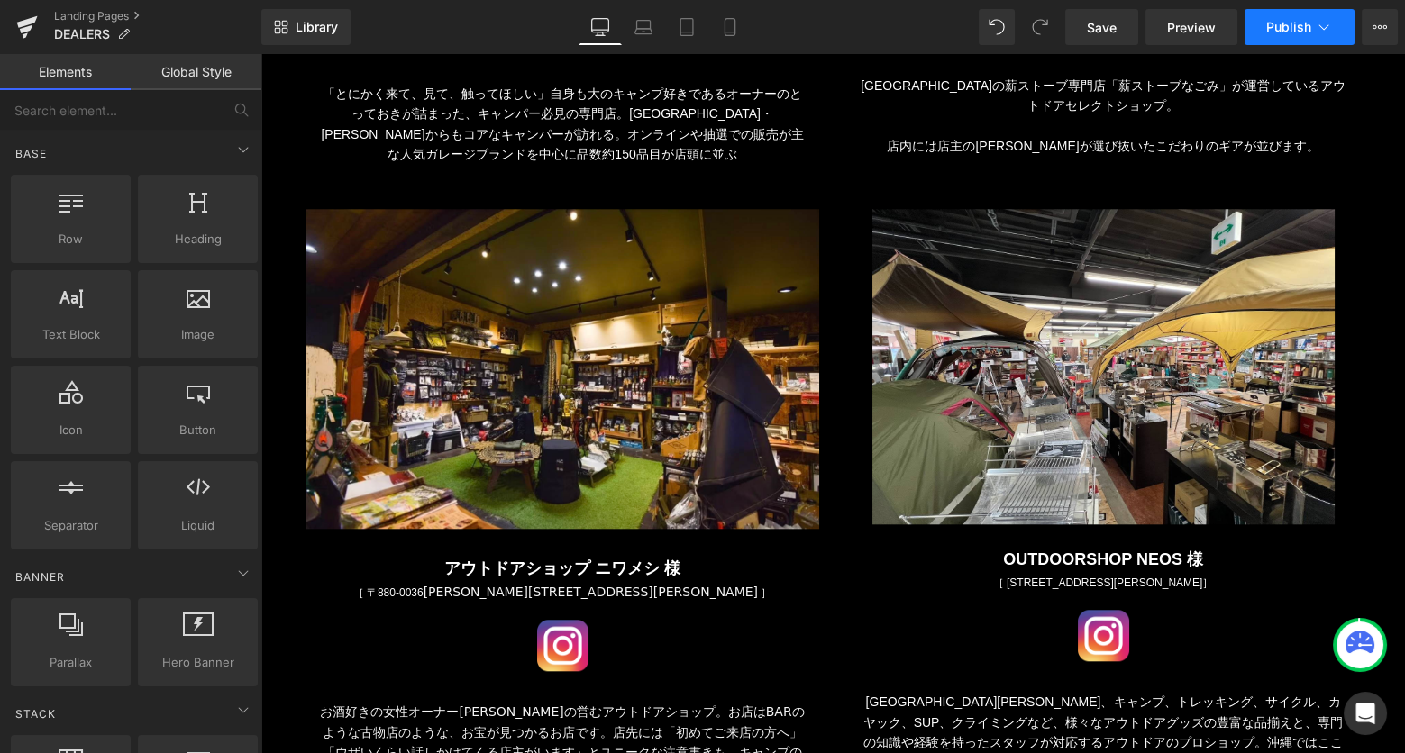
click at [1283, 27] on span "Publish" at bounding box center [1288, 27] width 45 height 14
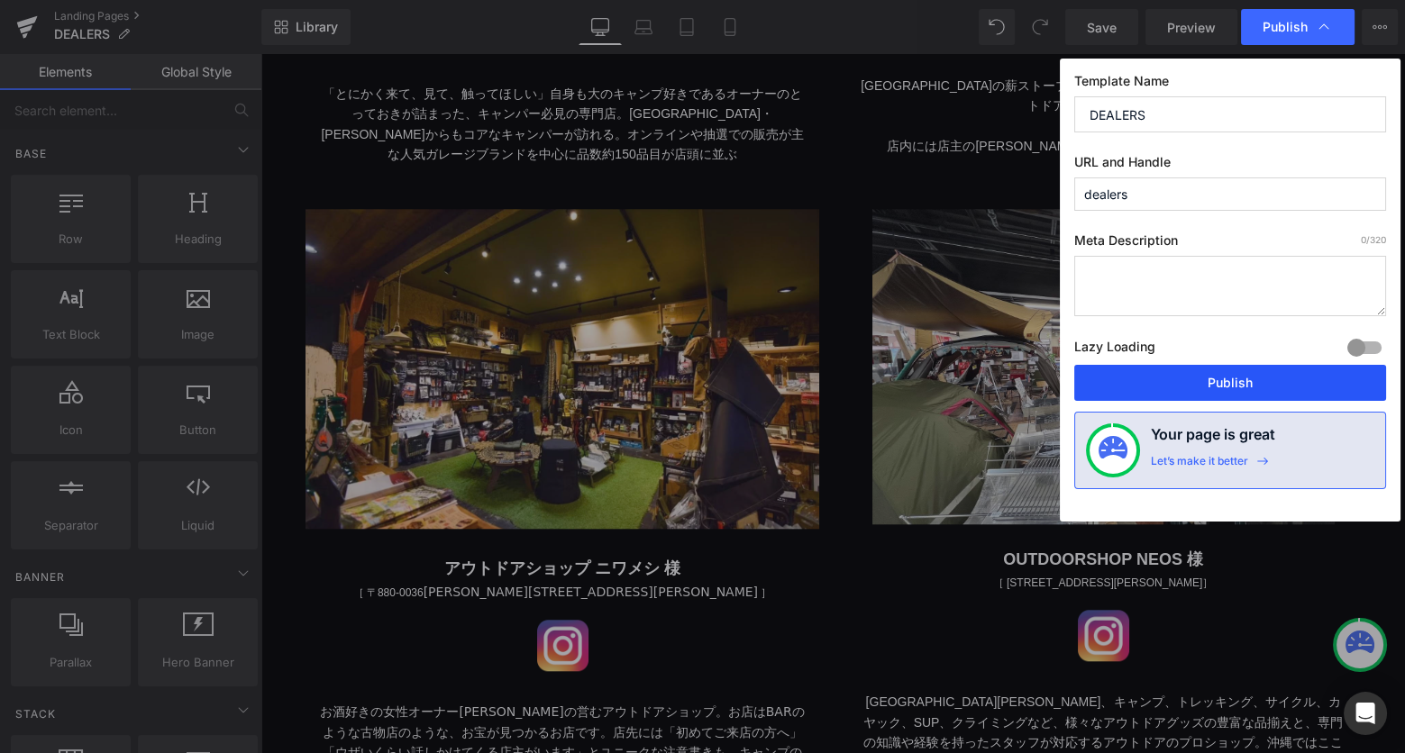
click at [1186, 382] on button "Publish" at bounding box center [1230, 383] width 312 height 36
